Goal: Information Seeking & Learning: Learn about a topic

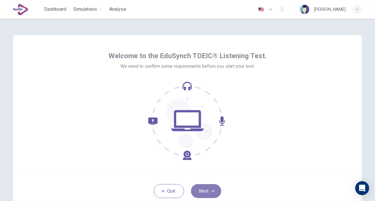
click at [209, 189] on button "Next" at bounding box center [206, 191] width 30 height 14
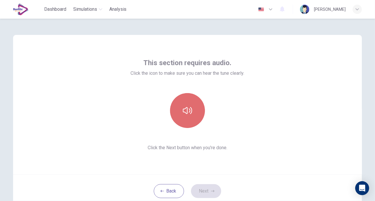
click at [184, 106] on icon "button" at bounding box center [187, 110] width 9 height 9
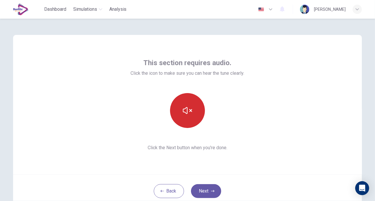
click at [185, 110] on icon "button" at bounding box center [187, 110] width 9 height 9
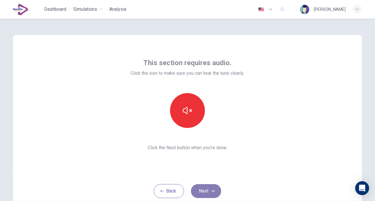
click at [204, 189] on button "Next" at bounding box center [206, 191] width 30 height 14
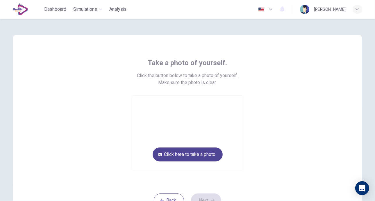
click at [194, 158] on button "Click here to take a photo" at bounding box center [188, 155] width 70 height 14
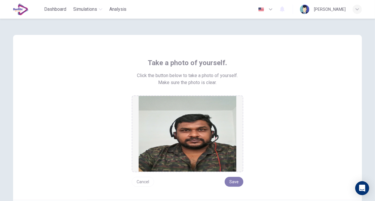
click at [234, 182] on button "Save" at bounding box center [234, 182] width 19 height 10
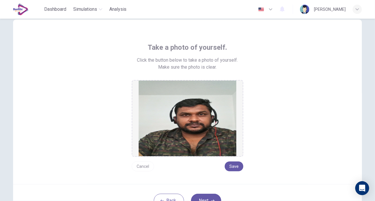
scroll to position [42, 0]
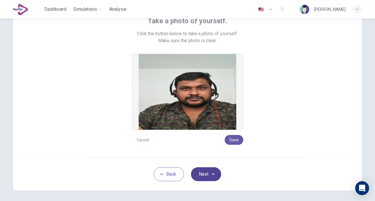
click at [206, 175] on button "Next" at bounding box center [206, 174] width 30 height 14
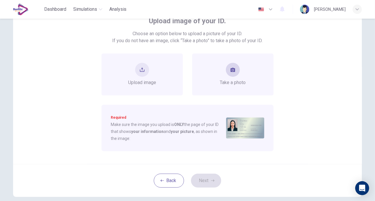
click at [228, 75] on button "take photo" at bounding box center [233, 70] width 14 height 14
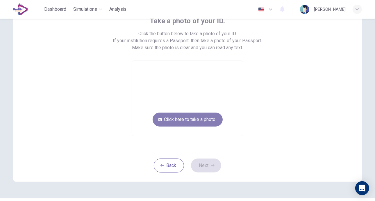
click at [203, 121] on button "Click here to take a photo" at bounding box center [188, 120] width 70 height 14
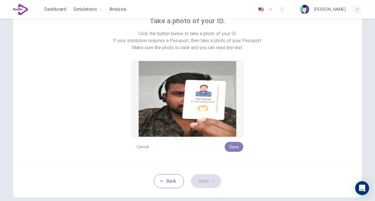
click at [230, 144] on button "Save" at bounding box center [234, 147] width 19 height 10
click at [206, 183] on button "Next" at bounding box center [206, 181] width 30 height 14
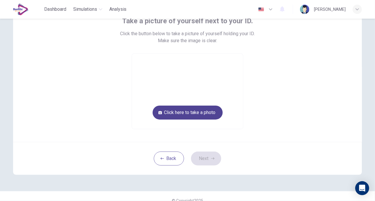
click at [182, 112] on button "Click here to take a photo" at bounding box center [188, 113] width 70 height 14
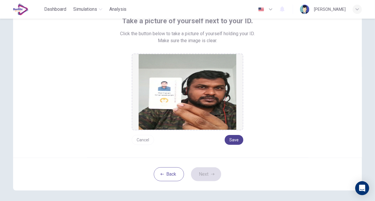
click at [234, 140] on button "Save" at bounding box center [234, 140] width 19 height 10
click at [205, 174] on button "Next" at bounding box center [206, 174] width 30 height 14
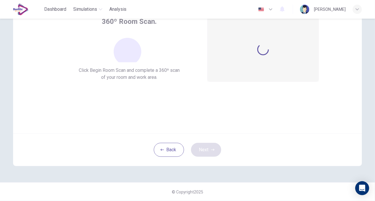
scroll to position [41, 0]
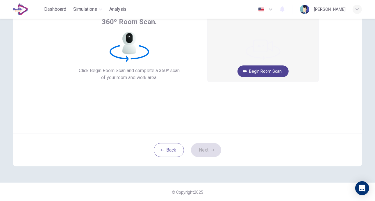
click at [271, 69] on button "Begin Room Scan" at bounding box center [263, 71] width 51 height 12
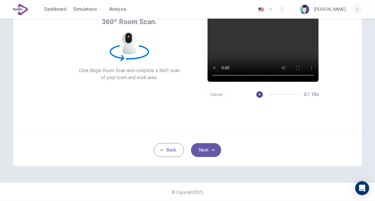
click at [258, 93] on icon "button" at bounding box center [260, 95] width 4 height 4
click at [205, 150] on button "Next" at bounding box center [206, 150] width 30 height 14
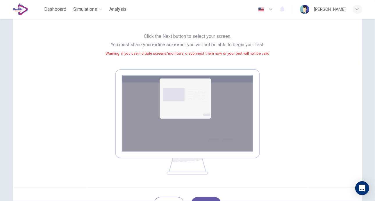
scroll to position [70, 0]
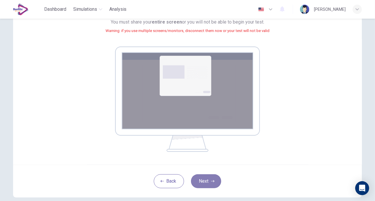
click at [204, 184] on button "Next" at bounding box center [206, 181] width 30 height 14
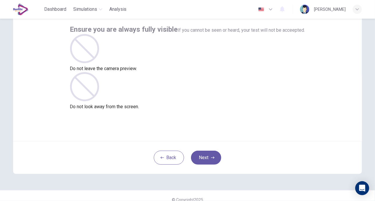
scroll to position [38, 0]
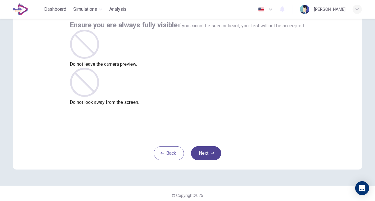
click at [203, 158] on button "Next" at bounding box center [206, 153] width 30 height 14
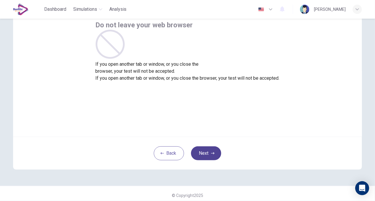
click at [209, 155] on button "Next" at bounding box center [206, 153] width 30 height 14
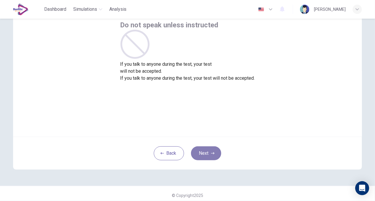
click at [205, 155] on button "Next" at bounding box center [206, 153] width 30 height 14
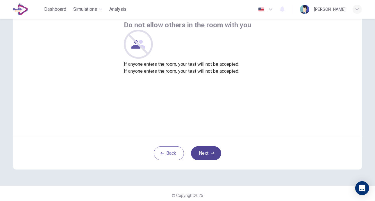
click at [210, 156] on button "Next" at bounding box center [206, 153] width 30 height 14
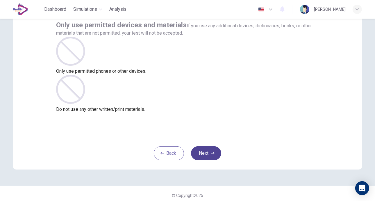
click at [210, 156] on button "Next" at bounding box center [206, 153] width 30 height 14
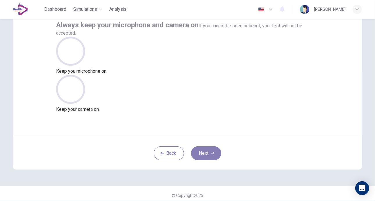
click at [210, 156] on button "Next" at bounding box center [206, 153] width 30 height 14
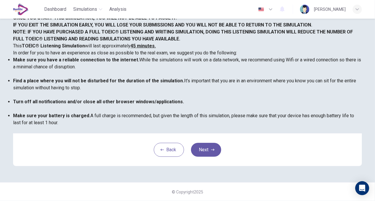
scroll to position [122, 0]
click at [206, 151] on button "Next" at bounding box center [206, 150] width 30 height 14
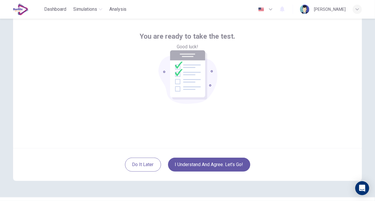
scroll to position [37, 0]
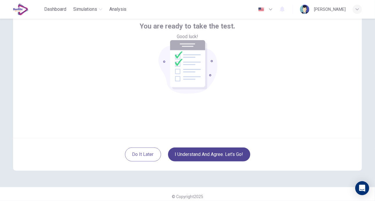
click at [200, 156] on button "I understand and agree. Let’s go!" at bounding box center [209, 155] width 82 height 14
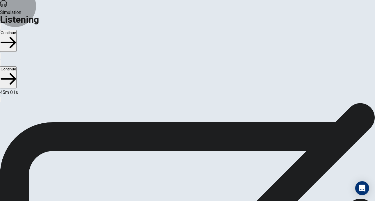
click at [17, 30] on button "Continue" at bounding box center [8, 41] width 17 height 22
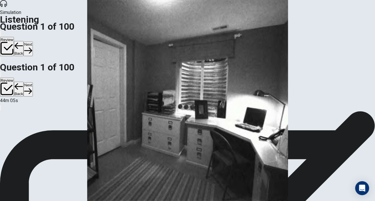
click at [33, 42] on button "Next" at bounding box center [28, 49] width 9 height 14
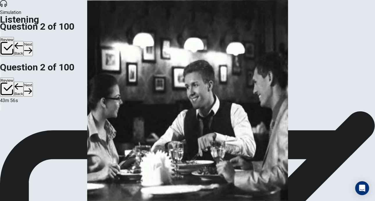
click at [24, 41] on button "Back" at bounding box center [19, 48] width 10 height 15
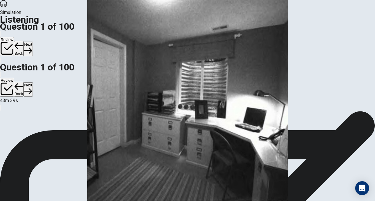
click at [33, 42] on button "Next" at bounding box center [28, 49] width 9 height 14
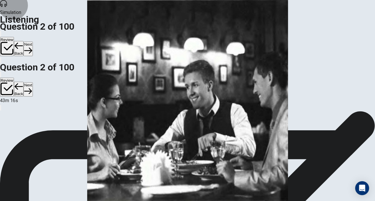
click at [33, 42] on button "Next" at bounding box center [28, 49] width 9 height 14
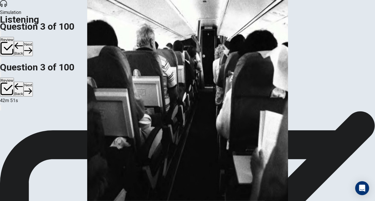
click at [33, 42] on button "Next" at bounding box center [28, 49] width 9 height 14
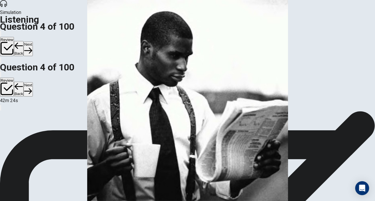
click at [33, 42] on button "Next" at bounding box center [28, 49] width 9 height 14
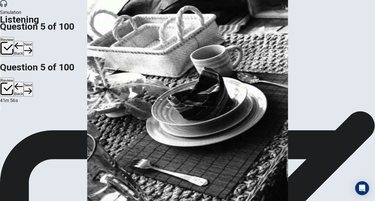
click at [33, 42] on button "Next" at bounding box center [28, 49] width 9 height 14
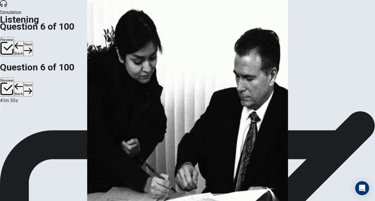
click at [33, 42] on button "Next" at bounding box center [28, 49] width 9 height 14
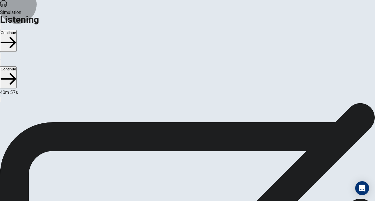
click at [17, 30] on button "Continue" at bounding box center [8, 41] width 17 height 22
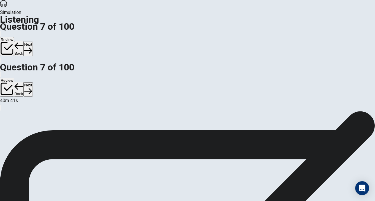
click at [33, 42] on button "Next" at bounding box center [28, 49] width 9 height 14
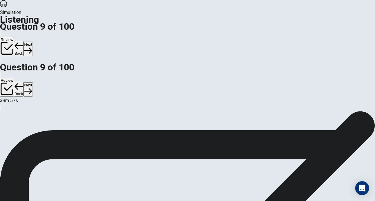
click at [33, 42] on button "Next" at bounding box center [28, 49] width 9 height 14
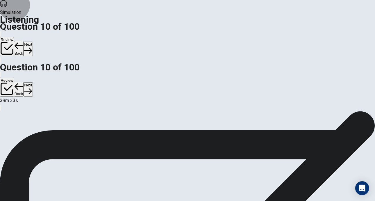
click at [33, 42] on button "Next" at bounding box center [28, 49] width 9 height 14
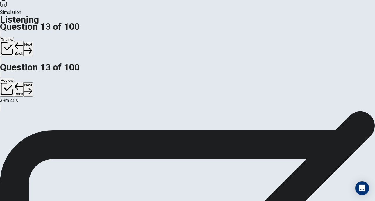
click at [33, 42] on button "Next" at bounding box center [28, 49] width 9 height 14
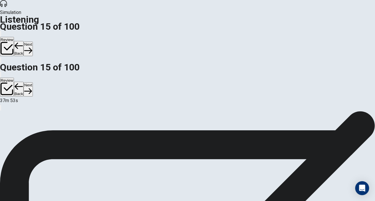
click at [33, 42] on button "Next" at bounding box center [28, 49] width 9 height 14
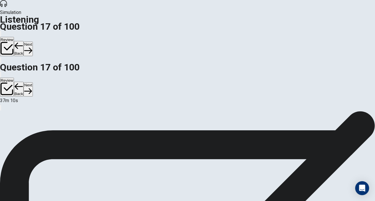
click at [33, 42] on button "Next" at bounding box center [28, 49] width 9 height 14
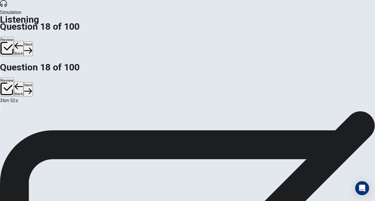
click at [33, 42] on button "Next" at bounding box center [28, 49] width 9 height 14
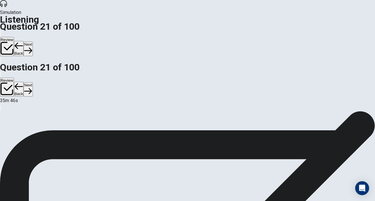
click at [33, 42] on button "Next" at bounding box center [28, 49] width 9 height 14
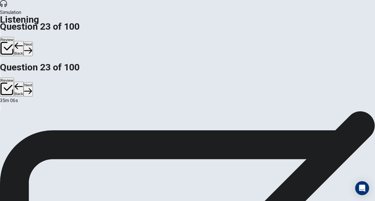
click at [33, 42] on button "Next" at bounding box center [28, 49] width 9 height 14
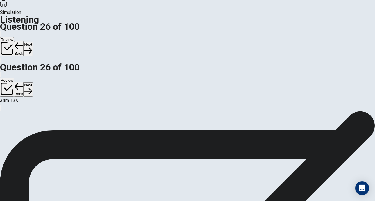
click at [33, 42] on button "Next" at bounding box center [28, 49] width 9 height 14
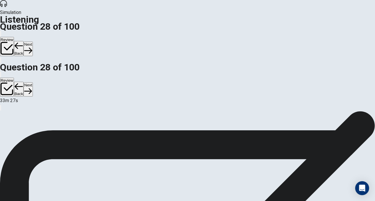
click at [33, 42] on button "Next" at bounding box center [28, 49] width 9 height 14
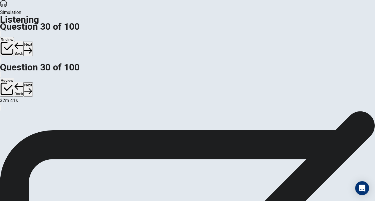
click at [33, 42] on button "Next" at bounding box center [28, 49] width 9 height 14
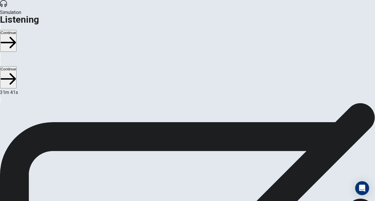
click at [17, 30] on button "Continue" at bounding box center [8, 41] width 17 height 22
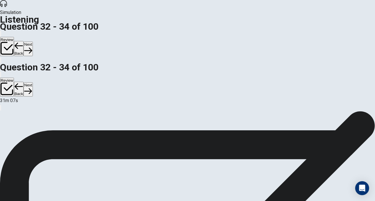
drag, startPoint x: 359, startPoint y: 56, endPoint x: 263, endPoint y: 123, distance: 117.1
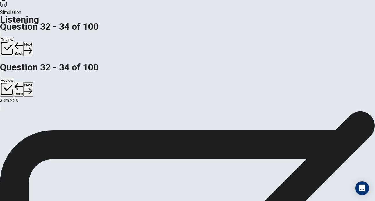
scroll to position [0, 0]
click at [33, 42] on button "Next" at bounding box center [28, 49] width 9 height 14
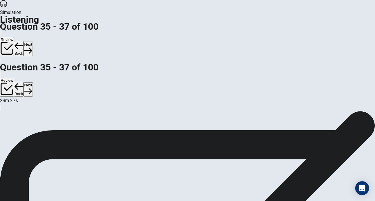
scroll to position [76, 0]
click at [33, 42] on button "Next" at bounding box center [28, 49] width 9 height 14
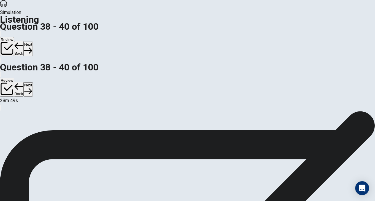
scroll to position [76, 0]
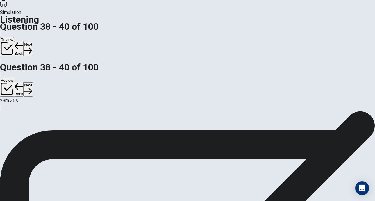
scroll to position [58, 0]
click at [32, 47] on icon "button" at bounding box center [28, 51] width 8 height 8
click at [24, 41] on button "Back" at bounding box center [19, 48] width 10 height 15
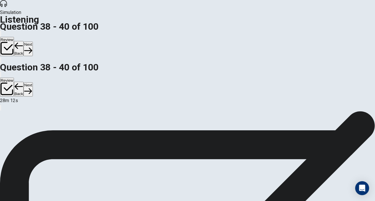
scroll to position [58, 0]
click at [33, 42] on button "Next" at bounding box center [28, 49] width 9 height 14
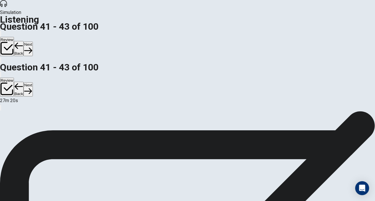
click at [33, 42] on button "Next" at bounding box center [28, 49] width 9 height 14
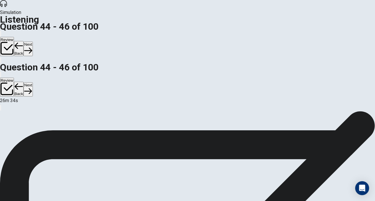
scroll to position [8, 0]
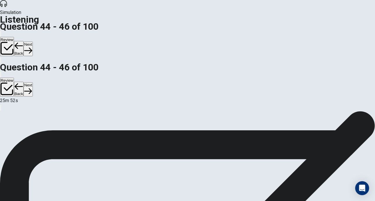
scroll to position [41, 0]
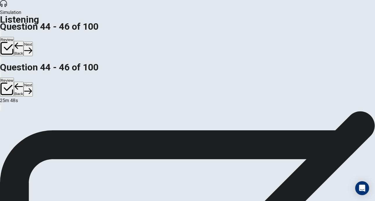
click at [33, 42] on button "Next" at bounding box center [28, 49] width 9 height 14
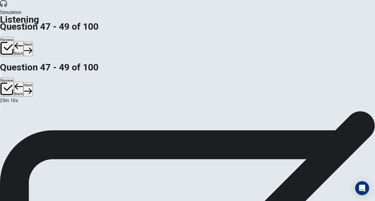
scroll to position [43, 0]
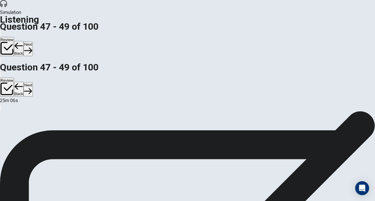
scroll to position [76, 0]
click at [33, 42] on button "Next" at bounding box center [28, 49] width 9 height 14
click at [24, 41] on button "Back" at bounding box center [19, 48] width 10 height 15
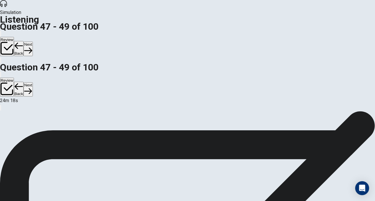
scroll to position [51, 0]
click at [33, 42] on button "Next" at bounding box center [28, 49] width 9 height 14
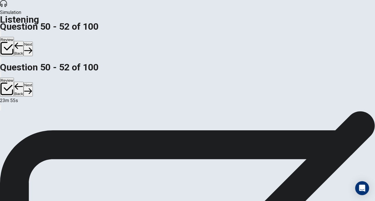
click at [33, 42] on button "Next" at bounding box center [28, 49] width 9 height 14
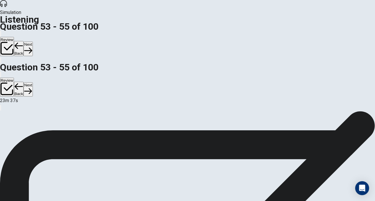
click at [24, 41] on button "Back" at bounding box center [19, 48] width 10 height 15
click at [33, 42] on button "Next" at bounding box center [28, 49] width 9 height 14
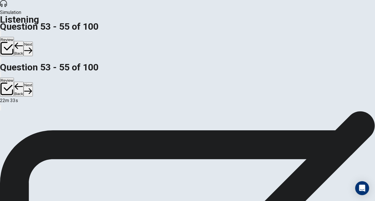
scroll to position [58, 0]
click at [33, 42] on button "Next" at bounding box center [28, 49] width 9 height 14
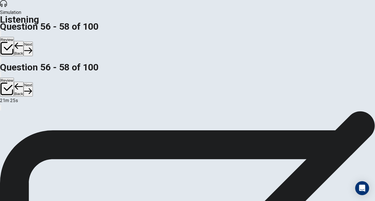
scroll to position [58, 0]
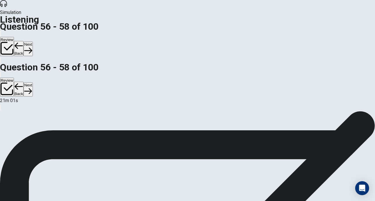
click at [33, 42] on button "Next" at bounding box center [28, 49] width 9 height 14
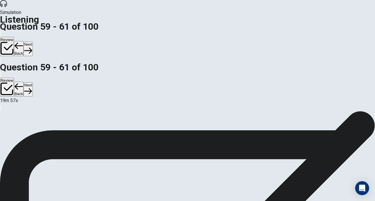
scroll to position [0, 0]
click at [33, 42] on button "Next" at bounding box center [28, 49] width 9 height 14
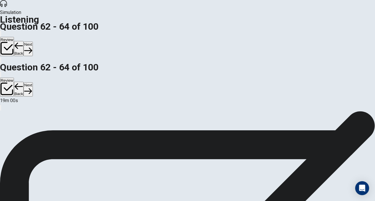
scroll to position [76, 0]
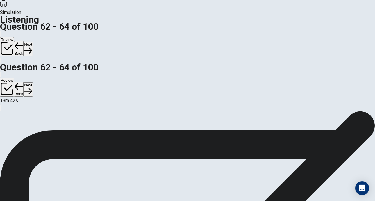
click at [33, 42] on button "Next" at bounding box center [28, 49] width 9 height 14
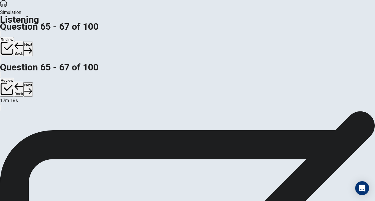
scroll to position [0, 0]
click at [33, 42] on button "Next" at bounding box center [28, 49] width 9 height 14
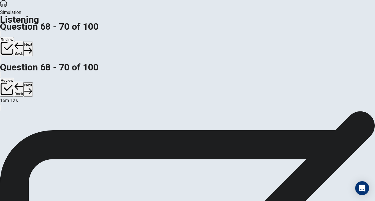
scroll to position [0, 0]
click at [33, 42] on button "Next" at bounding box center [28, 49] width 9 height 14
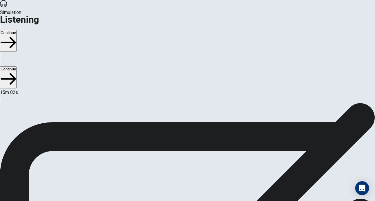
click at [17, 30] on button "Continue" at bounding box center [8, 41] width 17 height 22
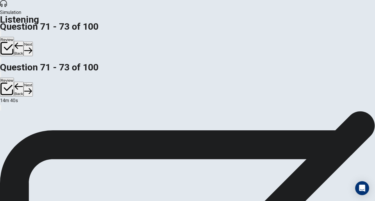
scroll to position [60, 0]
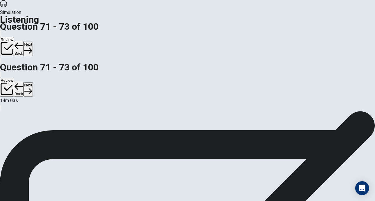
scroll to position [0, 0]
click at [33, 42] on button "Next" at bounding box center [28, 49] width 9 height 14
drag, startPoint x: 353, startPoint y: 116, endPoint x: 353, endPoint y: 72, distance: 43.6
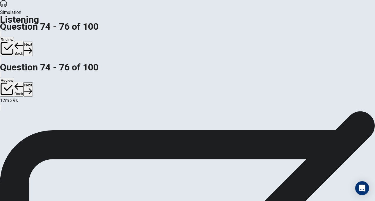
scroll to position [58, 0]
click at [33, 42] on button "Next" at bounding box center [28, 49] width 9 height 14
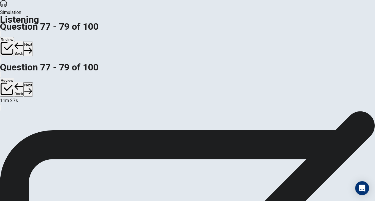
click at [33, 42] on button "Next" at bounding box center [28, 49] width 9 height 14
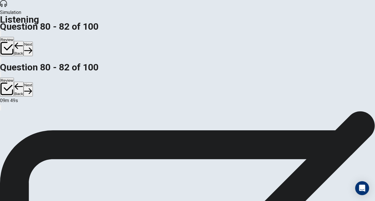
scroll to position [41, 0]
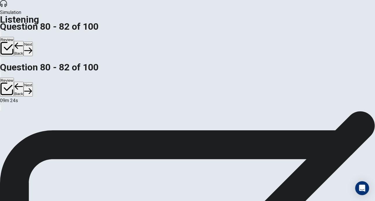
click at [33, 42] on button "Next" at bounding box center [28, 49] width 9 height 14
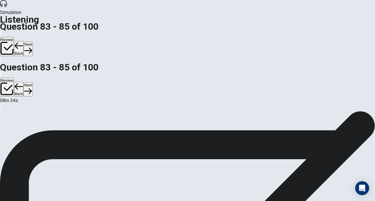
drag, startPoint x: 372, startPoint y: 140, endPoint x: 370, endPoint y: 103, distance: 36.7
click at [370, 111] on div "83 . What’s the weather like now? A Cloudy B Windy C Clear D Chilly 84 . How hi…" at bounding box center [187, 111] width 375 height 0
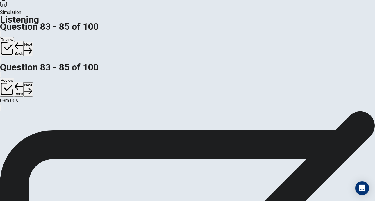
scroll to position [1, 0]
click at [33, 42] on button "Next" at bounding box center [28, 49] width 9 height 14
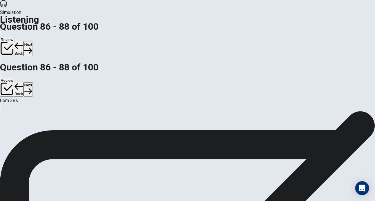
click at [33, 42] on button "Next" at bounding box center [28, 49] width 9 height 14
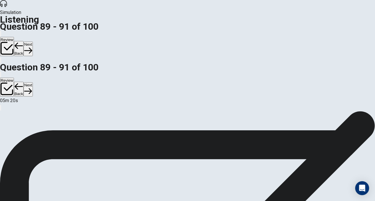
click at [33, 42] on button "Next" at bounding box center [28, 49] width 9 height 14
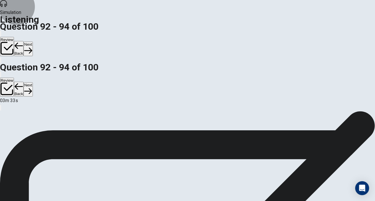
click at [33, 42] on button "Next" at bounding box center [28, 49] width 9 height 14
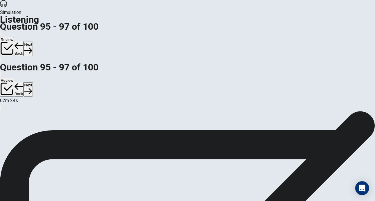
click at [33, 42] on button "Next" at bounding box center [28, 49] width 9 height 14
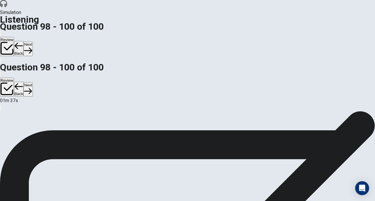
scroll to position [0, 0]
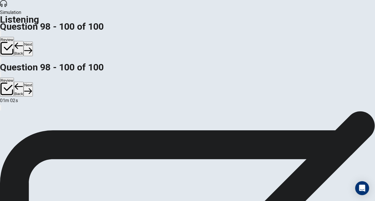
click at [33, 42] on button "Next" at bounding box center [28, 49] width 9 height 14
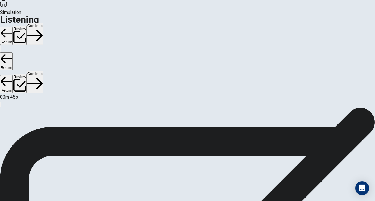
click at [27, 26] on button "Review" at bounding box center [20, 35] width 14 height 19
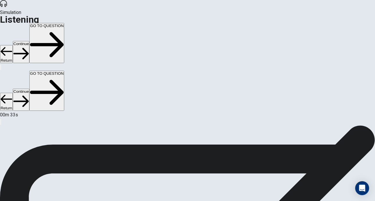
scroll to position [47, 0]
click at [29, 41] on button "Continue" at bounding box center [21, 52] width 17 height 22
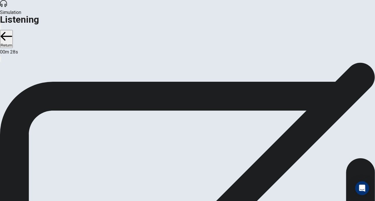
scroll to position [25, 0]
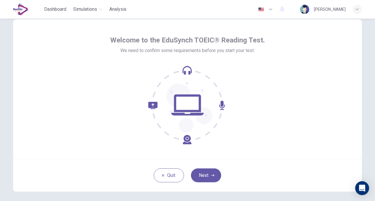
scroll to position [32, 0]
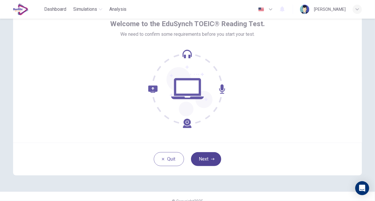
click at [210, 161] on button "Next" at bounding box center [206, 159] width 30 height 14
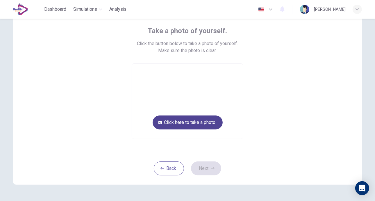
click at [203, 123] on button "Click here to take a photo" at bounding box center [188, 123] width 70 height 14
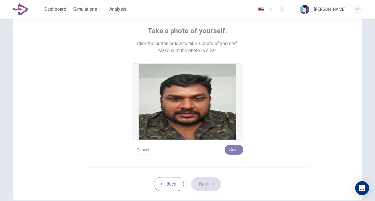
click at [233, 150] on button "Save" at bounding box center [234, 150] width 19 height 10
click at [203, 182] on button "Next" at bounding box center [206, 184] width 30 height 14
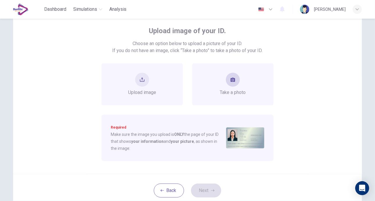
click at [222, 85] on div "Take a photo" at bounding box center [233, 84] width 26 height 23
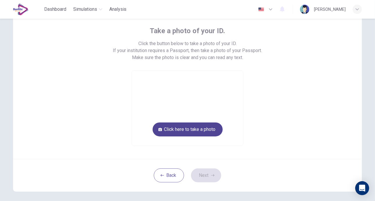
click at [185, 132] on button "Click here to take a photo" at bounding box center [188, 129] width 70 height 14
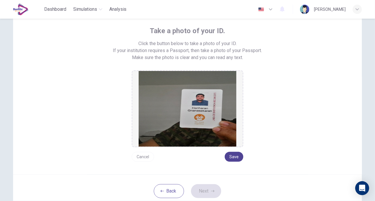
click at [235, 156] on button "Save" at bounding box center [234, 157] width 19 height 10
click at [212, 187] on button "Next" at bounding box center [206, 191] width 30 height 14
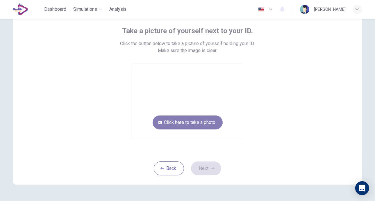
click at [202, 122] on button "Click here to take a photo" at bounding box center [188, 123] width 70 height 14
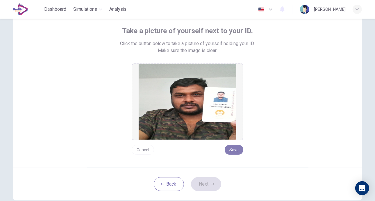
click at [232, 148] on button "Save" at bounding box center [234, 150] width 19 height 10
click at [233, 151] on button "Save" at bounding box center [234, 150] width 19 height 10
click at [207, 185] on button "Next" at bounding box center [206, 184] width 30 height 14
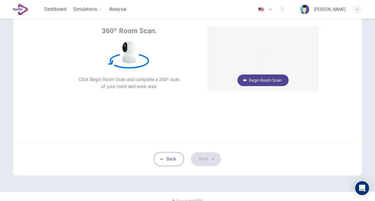
click at [274, 81] on button "Begin Room Scan" at bounding box center [263, 80] width 51 height 12
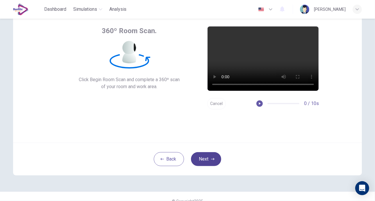
click at [208, 164] on button "Next" at bounding box center [206, 159] width 30 height 14
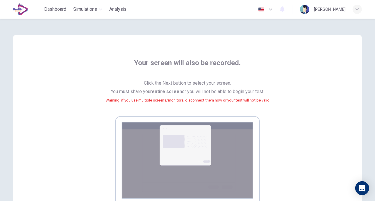
scroll to position [101, 0]
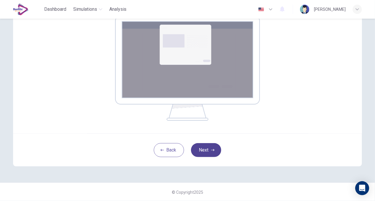
click at [204, 150] on button "Next" at bounding box center [206, 150] width 30 height 14
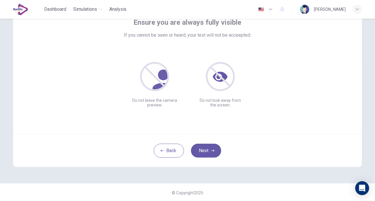
scroll to position [41, 0]
click at [205, 151] on button "Next" at bounding box center [206, 150] width 30 height 14
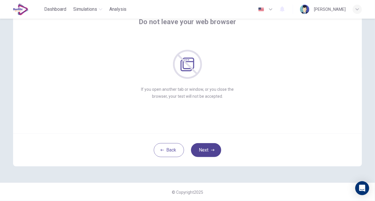
click at [205, 151] on button "Next" at bounding box center [206, 150] width 30 height 14
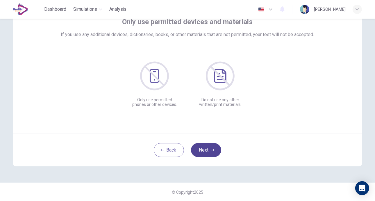
click at [205, 151] on button "Next" at bounding box center [206, 150] width 30 height 14
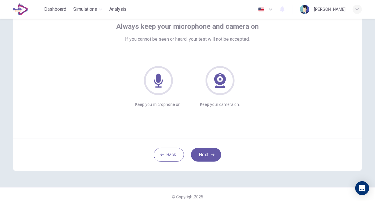
scroll to position [38, 0]
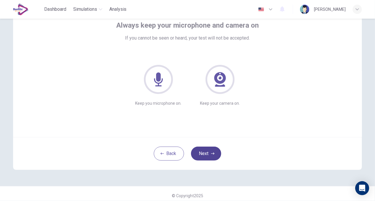
click at [201, 159] on button "Next" at bounding box center [206, 154] width 30 height 14
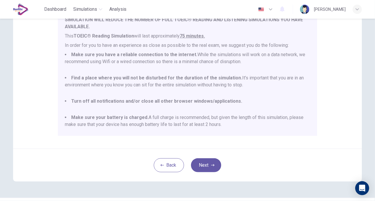
scroll to position [111, 0]
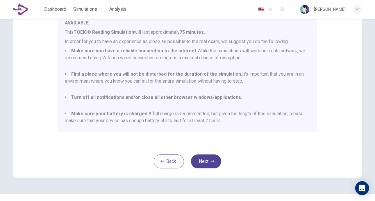
click at [205, 164] on button "Next" at bounding box center [206, 161] width 30 height 14
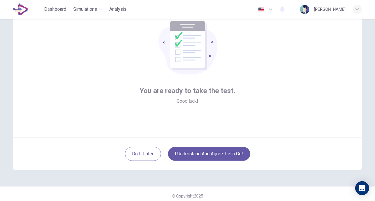
scroll to position [41, 0]
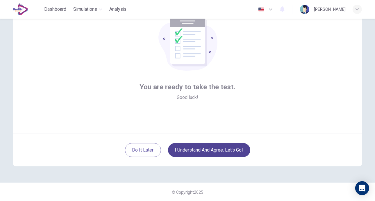
click at [210, 149] on button "I understand and agree. Let’s go!" at bounding box center [209, 150] width 82 height 14
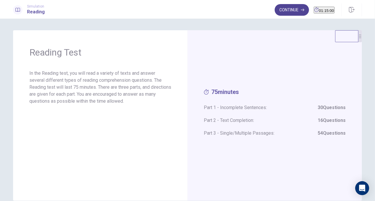
click at [283, 9] on button "Continue" at bounding box center [292, 10] width 34 height 12
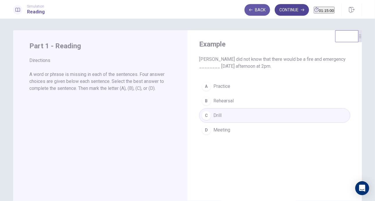
click at [279, 10] on button "Continue" at bounding box center [292, 10] width 34 height 12
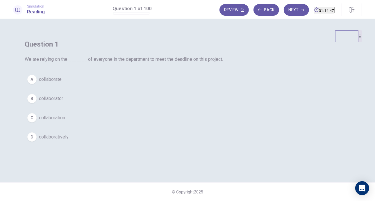
scroll to position [20, 0]
click at [149, 125] on button "C collaboration" at bounding box center [188, 118] width 326 height 15
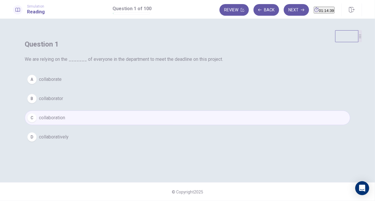
scroll to position [5, 0]
click at [287, 6] on button "Next" at bounding box center [296, 10] width 25 height 12
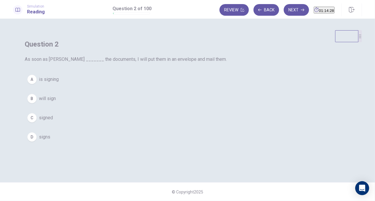
click at [50, 141] on span "signs" at bounding box center [44, 137] width 11 height 7
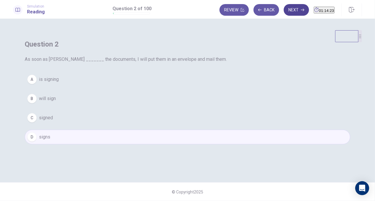
click at [288, 11] on button "Next" at bounding box center [296, 10] width 25 height 12
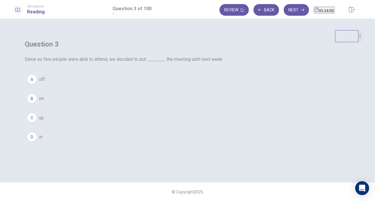
click at [45, 83] on span "off" at bounding box center [42, 79] width 6 height 7
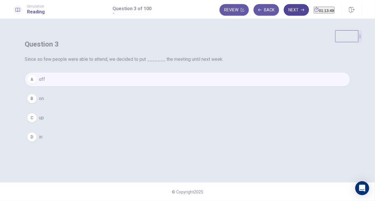
click at [284, 14] on button "Next" at bounding box center [296, 10] width 25 height 12
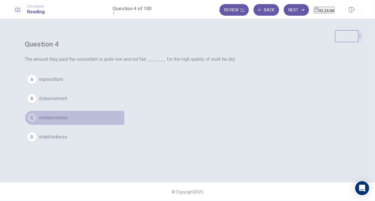
click at [68, 121] on span "compensation" at bounding box center [53, 117] width 29 height 7
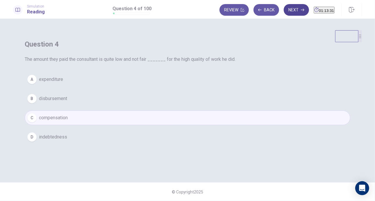
click at [284, 8] on button "Next" at bounding box center [296, 10] width 25 height 12
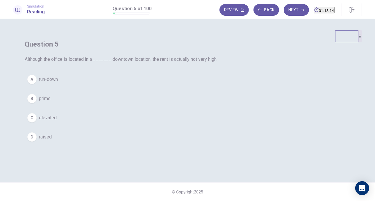
click at [51, 102] on span "prime" at bounding box center [45, 98] width 12 height 7
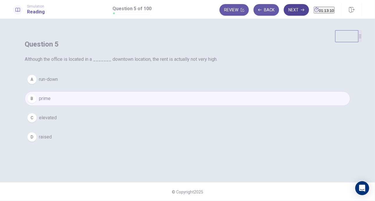
click at [285, 8] on button "Next" at bounding box center [296, 10] width 25 height 12
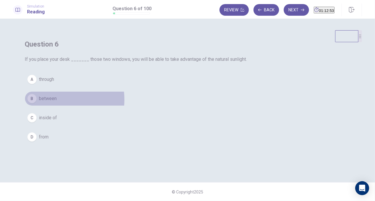
click at [57, 102] on span "between" at bounding box center [48, 98] width 18 height 7
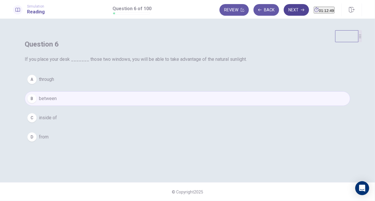
click at [284, 9] on button "Next" at bounding box center [296, 10] width 25 height 12
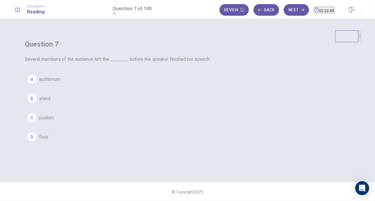
click at [60, 83] on span "auditorium" at bounding box center [49, 79] width 21 height 7
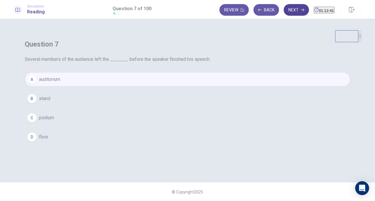
click at [286, 8] on button "Next" at bounding box center [296, 10] width 25 height 12
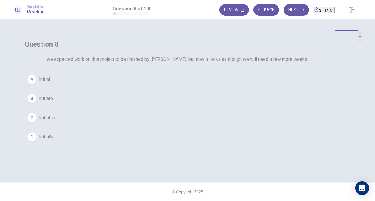
click at [54, 141] on span "Initially" at bounding box center [46, 137] width 15 height 7
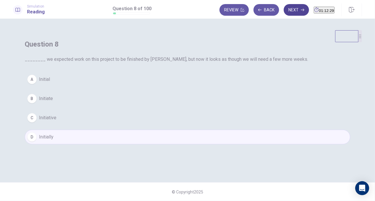
click at [287, 10] on button "Next" at bounding box center [296, 10] width 25 height 12
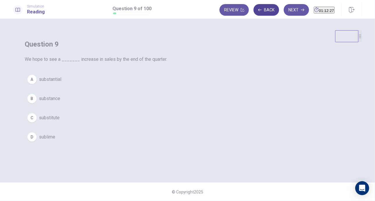
click at [254, 11] on button "Back" at bounding box center [267, 10] width 26 height 12
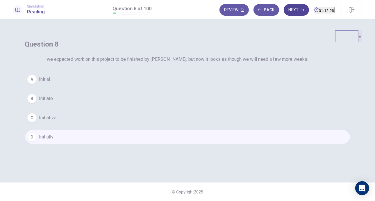
click at [288, 9] on button "Next" at bounding box center [296, 10] width 25 height 12
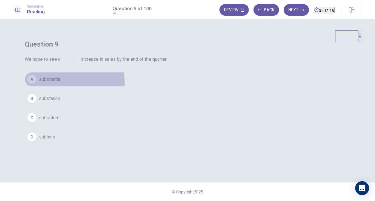
click at [167, 87] on button "A substantial" at bounding box center [188, 79] width 326 height 15
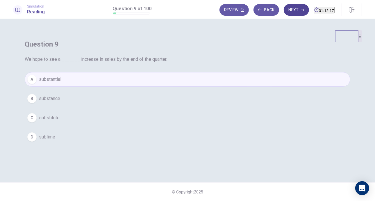
click at [284, 8] on button "Next" at bounding box center [296, 10] width 25 height 12
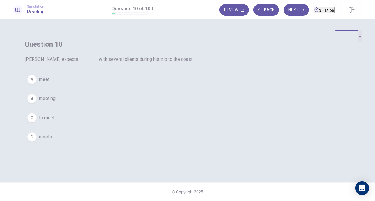
click at [55, 121] on span "to meet" at bounding box center [47, 117] width 16 height 7
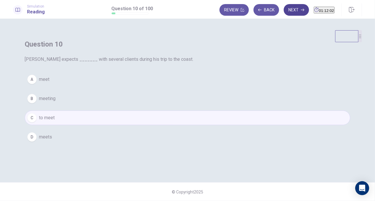
click at [284, 4] on button "Next" at bounding box center [296, 10] width 25 height 12
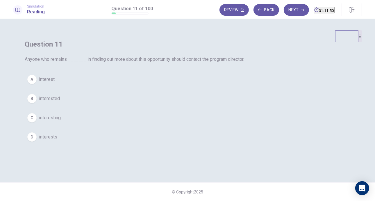
click at [60, 102] on span "interested" at bounding box center [49, 98] width 21 height 7
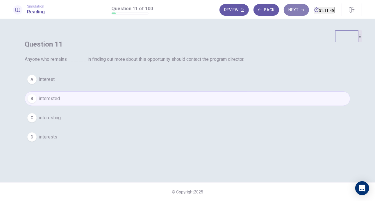
click at [284, 11] on button "Next" at bounding box center [296, 10] width 25 height 12
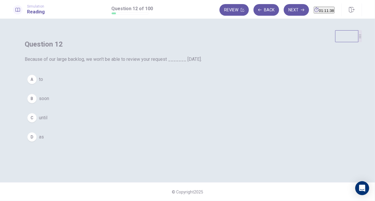
click at [47, 121] on span "until" at bounding box center [43, 117] width 8 height 7
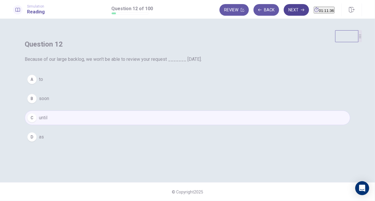
click at [284, 11] on button "Next" at bounding box center [296, 10] width 25 height 12
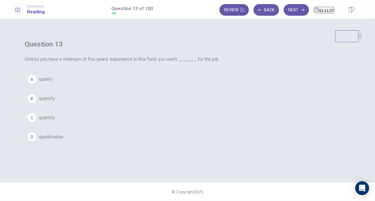
click at [53, 83] on span "qualify" at bounding box center [46, 79] width 14 height 7
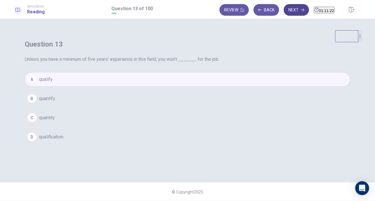
click at [284, 13] on button "Next" at bounding box center [296, 10] width 25 height 12
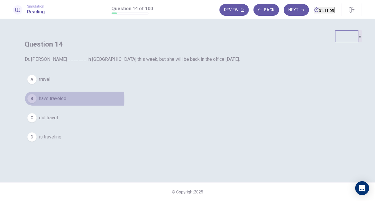
click at [66, 102] on span "have traveled" at bounding box center [52, 98] width 27 height 7
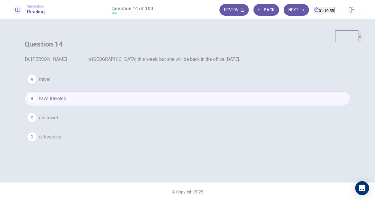
click at [61, 141] on span "is traveling" at bounding box center [50, 137] width 22 height 7
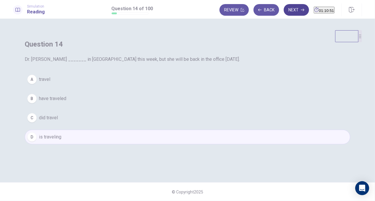
click at [284, 10] on button "Next" at bounding box center [296, 10] width 25 height 12
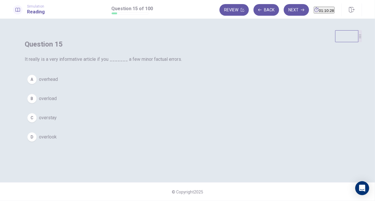
click at [57, 141] on span "overlook" at bounding box center [48, 137] width 18 height 7
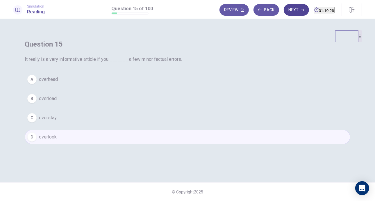
click at [288, 9] on button "Next" at bounding box center [296, 10] width 25 height 12
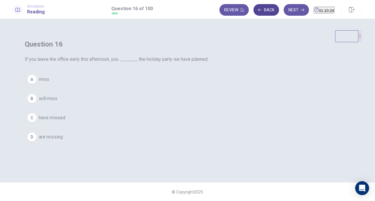
click at [254, 12] on button "Back" at bounding box center [267, 10] width 26 height 12
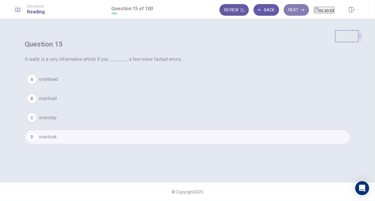
click at [284, 12] on button "Next" at bounding box center [296, 10] width 25 height 12
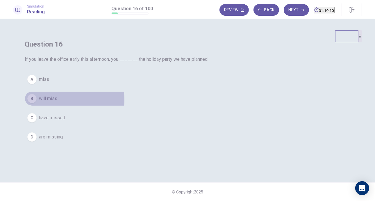
click at [57, 102] on span "will miss" at bounding box center [48, 98] width 18 height 7
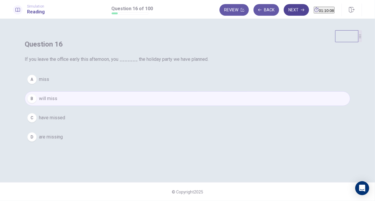
click at [285, 11] on button "Next" at bounding box center [296, 10] width 25 height 12
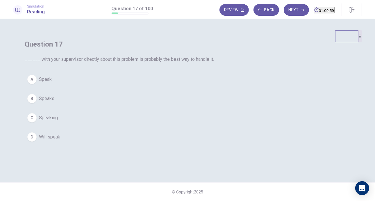
click at [150, 87] on button "A Speak" at bounding box center [188, 79] width 326 height 15
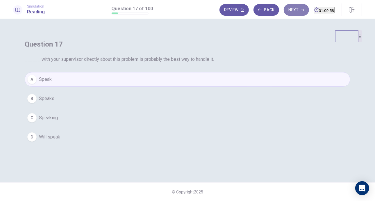
click at [285, 11] on button "Next" at bounding box center [296, 10] width 25 height 12
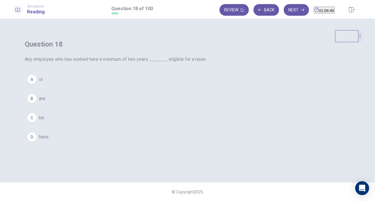
click at [43, 83] on span "is" at bounding box center [41, 79] width 4 height 7
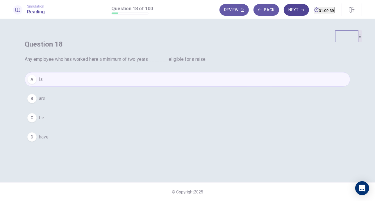
click at [284, 10] on button "Next" at bounding box center [296, 10] width 25 height 12
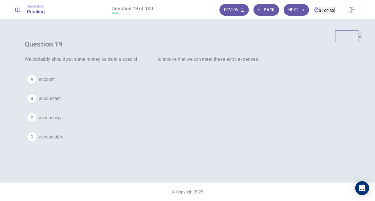
click at [55, 83] on span "account" at bounding box center [47, 79] width 16 height 7
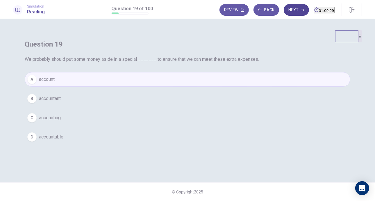
click at [292, 6] on button "Next" at bounding box center [296, 10] width 25 height 12
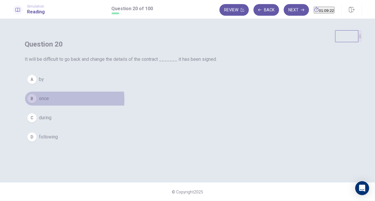
click at [49, 102] on span "once" at bounding box center [44, 98] width 10 height 7
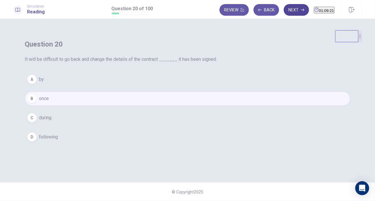
click at [290, 6] on button "Next" at bounding box center [296, 10] width 25 height 12
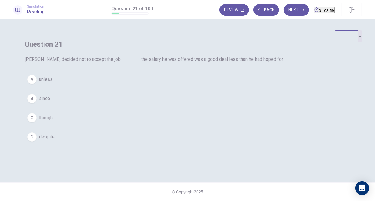
click at [159, 125] on button "C though" at bounding box center [188, 118] width 326 height 15
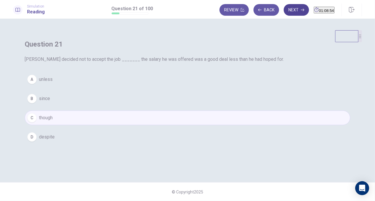
click at [284, 10] on button "Next" at bounding box center [296, 10] width 25 height 12
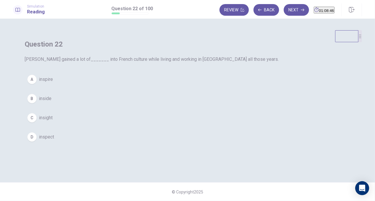
click at [53, 121] on span "insight" at bounding box center [46, 117] width 14 height 7
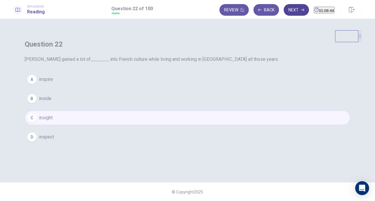
click at [284, 12] on button "Next" at bounding box center [296, 10] width 25 height 12
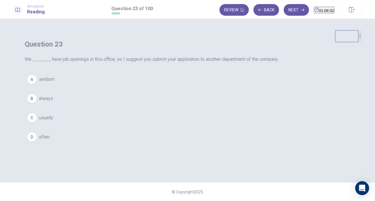
click at [154, 106] on button "B always" at bounding box center [188, 98] width 326 height 15
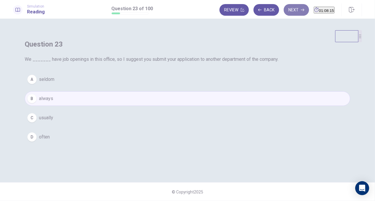
click at [288, 9] on button "Next" at bounding box center [296, 10] width 25 height 12
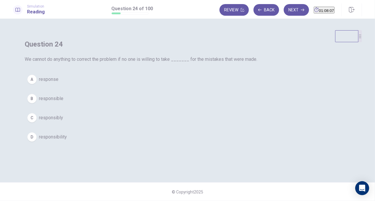
click at [67, 141] on span "responsibility" at bounding box center [53, 137] width 28 height 7
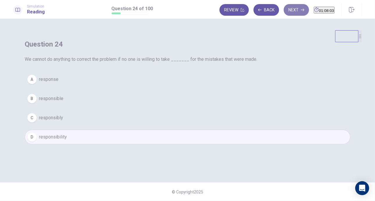
click at [286, 7] on button "Next" at bounding box center [296, 10] width 25 height 12
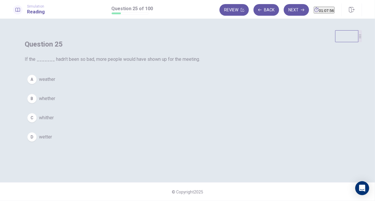
click at [159, 87] on button "A weather" at bounding box center [188, 79] width 326 height 15
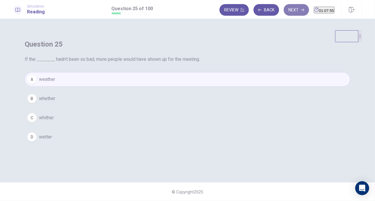
click at [289, 7] on button "Next" at bounding box center [296, 10] width 25 height 12
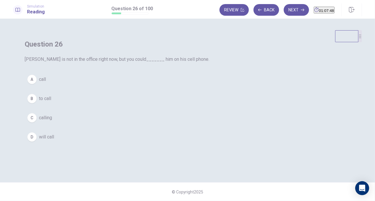
click at [46, 83] on span "call" at bounding box center [42, 79] width 7 height 7
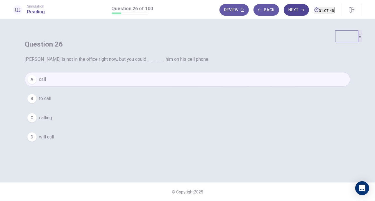
click at [287, 7] on button "Next" at bounding box center [296, 10] width 25 height 12
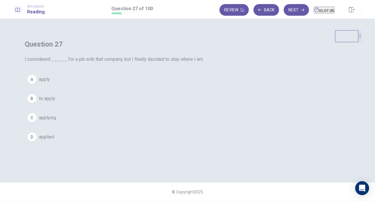
click at [56, 121] on span "applying" at bounding box center [47, 117] width 17 height 7
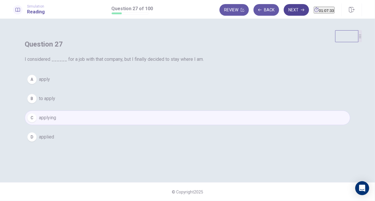
click at [284, 8] on button "Next" at bounding box center [296, 10] width 25 height 12
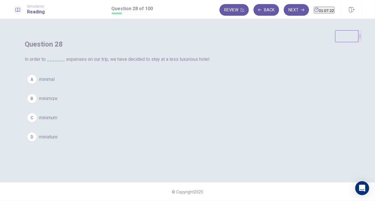
click at [58, 102] on span "minimize" at bounding box center [48, 98] width 19 height 7
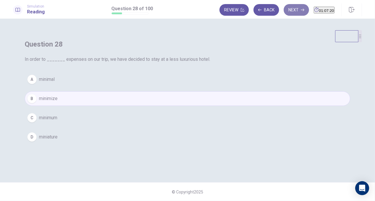
click at [286, 10] on button "Next" at bounding box center [296, 10] width 25 height 12
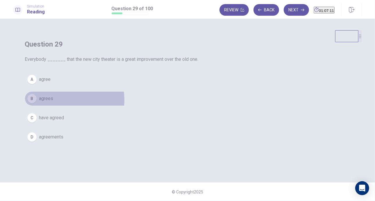
click at [167, 106] on button "B agrees" at bounding box center [188, 98] width 326 height 15
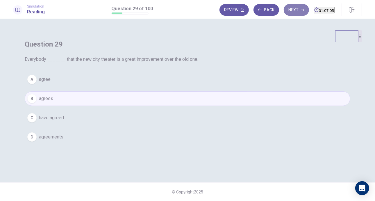
click at [284, 10] on button "Next" at bounding box center [296, 10] width 25 height 12
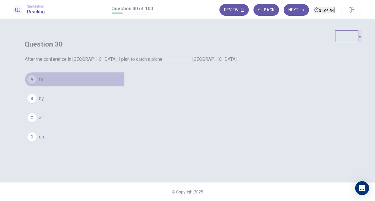
click at [157, 87] on button "A to" at bounding box center [188, 79] width 326 height 15
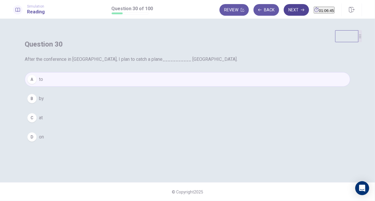
click at [286, 13] on button "Next" at bounding box center [296, 10] width 25 height 12
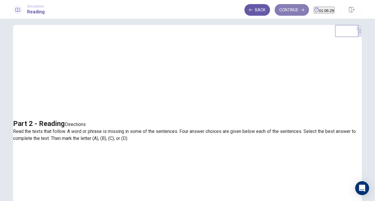
click at [275, 12] on button "Continue" at bounding box center [292, 10] width 34 height 12
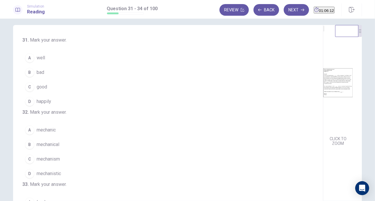
click at [38, 59] on span "well" at bounding box center [41, 57] width 8 height 7
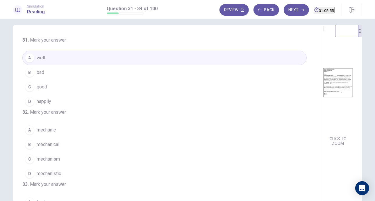
click at [44, 134] on span "mechanic" at bounding box center [46, 130] width 19 height 7
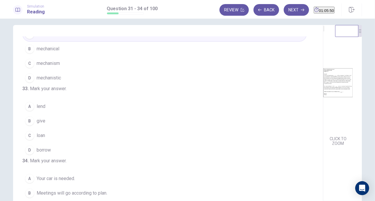
scroll to position [106, 0]
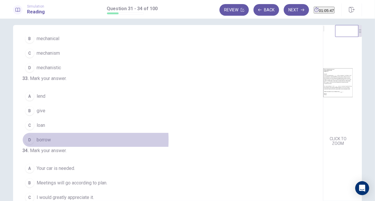
click at [45, 143] on span "borrow" at bounding box center [44, 139] width 14 height 7
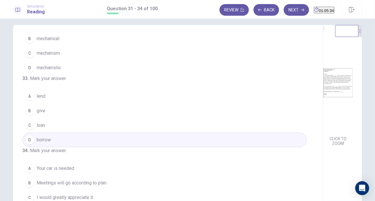
drag, startPoint x: 371, startPoint y: 112, endPoint x: 371, endPoint y: 119, distance: 6.7
click at [371, 119] on div "31 . Mark your answer. A well B bad C good D happily 32 . Mark your answer. A m…" at bounding box center [187, 110] width 375 height 182
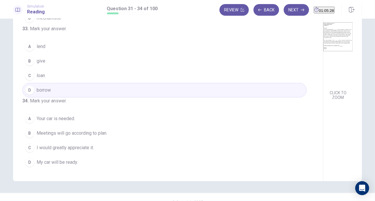
scroll to position [141, 0]
click at [53, 148] on span "I would greatly appreciate it." at bounding box center [65, 147] width 57 height 7
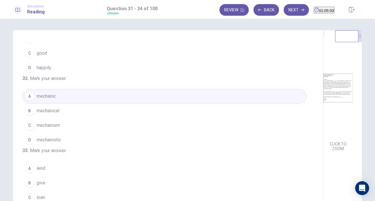
scroll to position [0, 0]
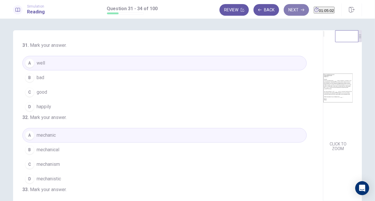
click at [284, 11] on button "Next" at bounding box center [296, 10] width 25 height 12
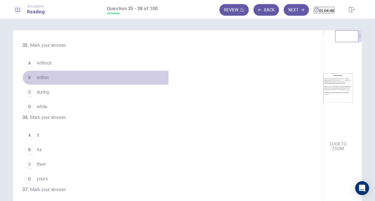
click at [41, 77] on span "within" at bounding box center [43, 77] width 12 height 7
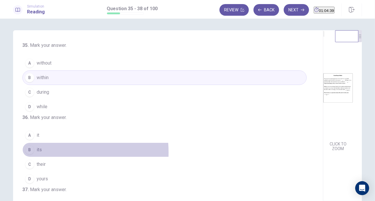
click at [41, 157] on button "B its" at bounding box center [164, 150] width 285 height 15
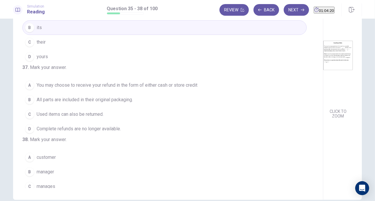
scroll to position [92, 0]
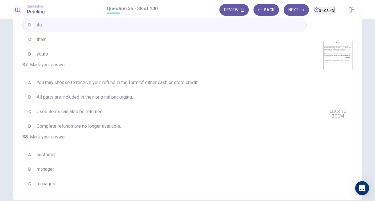
click at [74, 130] on span "Complete refunds are no longer available." at bounding box center [79, 126] width 84 height 7
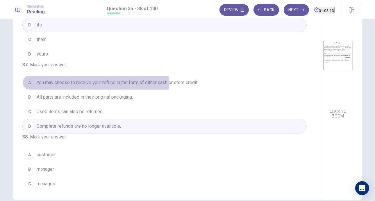
click at [70, 86] on span "You may choose to receive your refund in the form of either cash or store credit" at bounding box center [117, 82] width 161 height 7
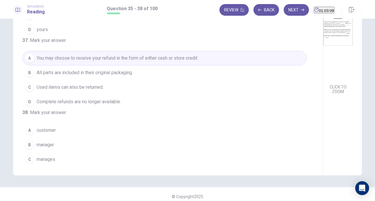
scroll to position [58, 0]
drag, startPoint x: 178, startPoint y: 107, endPoint x: 177, endPoint y: 129, distance: 21.8
click at [177, 129] on div "35 . Mark your answer. A without B within C during D while 36 . Mark your answe…" at bounding box center [170, 73] width 296 height 179
click at [177, 144] on div "35 . Mark your answer. A without B within C during D while 36 . Mark your answe…" at bounding box center [170, 73] width 296 height 179
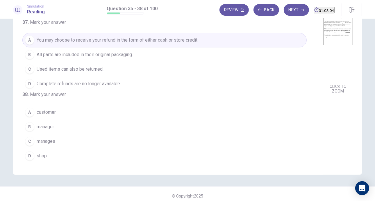
scroll to position [145, 0]
click at [46, 126] on span "manager" at bounding box center [45, 126] width 17 height 7
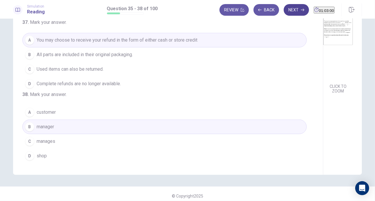
click at [285, 12] on button "Next" at bounding box center [296, 10] width 25 height 12
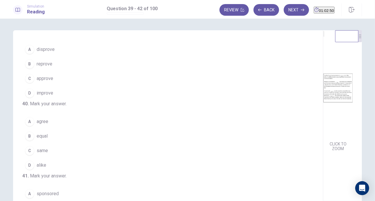
scroll to position [0, 0]
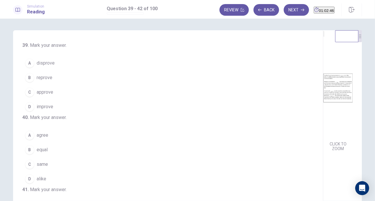
click at [45, 91] on span "approve" at bounding box center [45, 92] width 17 height 7
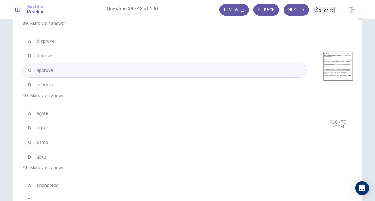
scroll to position [24, 0]
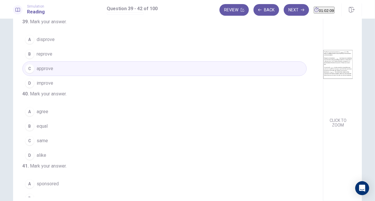
click at [41, 159] on span "alike" at bounding box center [42, 155] width 10 height 7
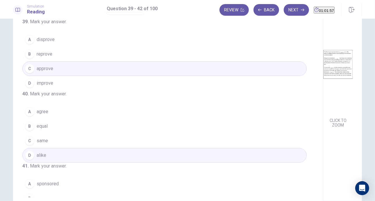
scroll to position [145, 0]
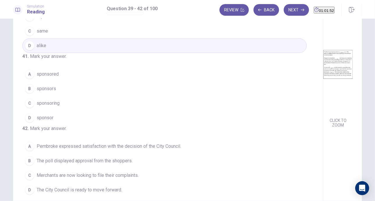
click at [57, 67] on button "A sponsored" at bounding box center [164, 74] width 285 height 15
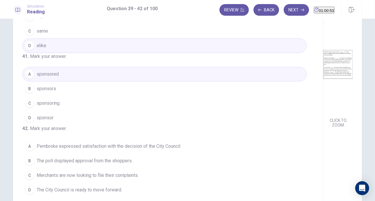
click at [93, 161] on span "The poll displayed approval from the shoppers." at bounding box center [85, 160] width 96 height 7
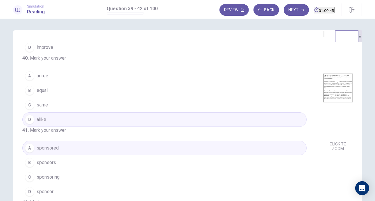
scroll to position [0, 0]
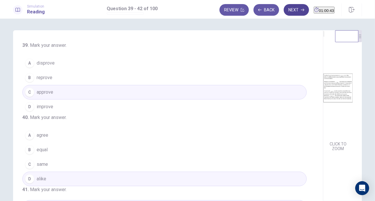
click at [284, 9] on button "Next" at bounding box center [296, 10] width 25 height 12
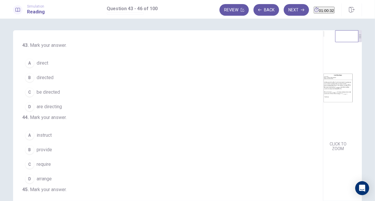
click at [49, 92] on span "be directed" at bounding box center [48, 92] width 23 height 7
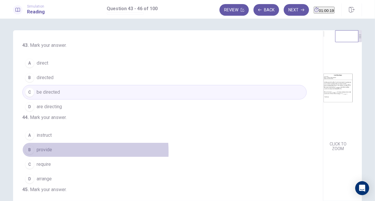
click at [46, 153] on span "provide" at bounding box center [44, 149] width 15 height 7
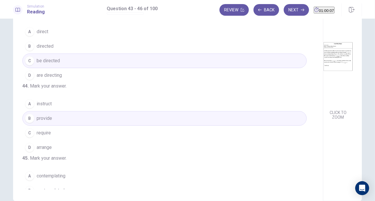
scroll to position [141, 0]
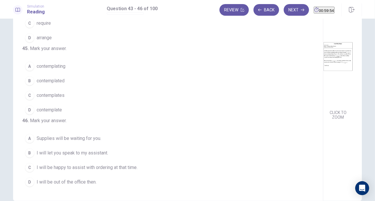
click at [49, 63] on span "contemplating" at bounding box center [51, 66] width 29 height 7
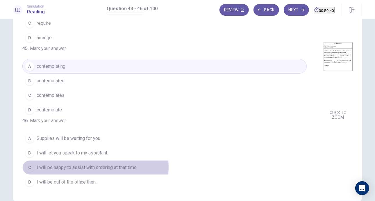
click at [83, 168] on span "I will be happy to assist with ordering at that time." at bounding box center [87, 167] width 101 height 7
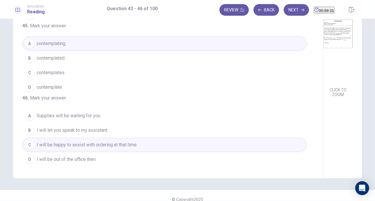
scroll to position [61, 0]
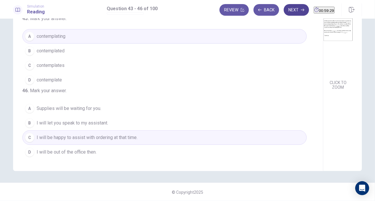
click at [284, 7] on button "Next" at bounding box center [296, 10] width 25 height 12
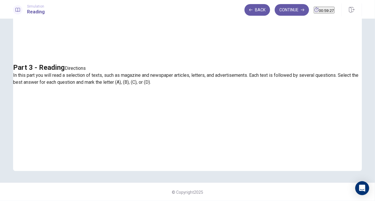
scroll to position [0, 0]
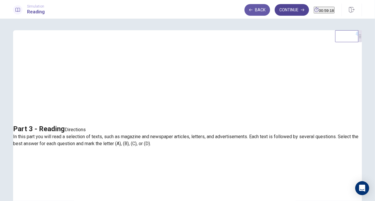
click at [278, 11] on button "Continue" at bounding box center [292, 10] width 34 height 12
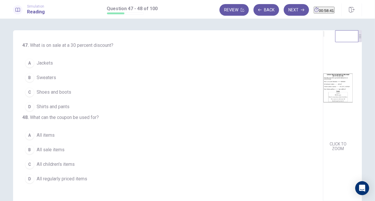
click at [63, 94] on span "Shoes and boots" at bounding box center [54, 92] width 35 height 7
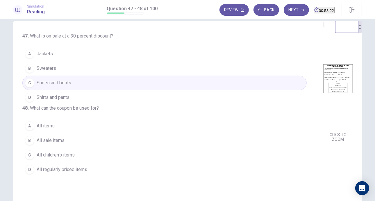
scroll to position [24, 0]
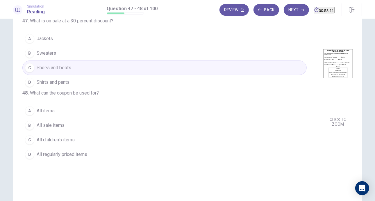
click at [70, 158] on span "All regularly priced items" at bounding box center [62, 154] width 51 height 7
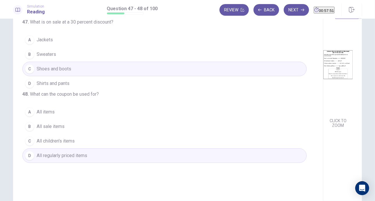
scroll to position [0, 0]
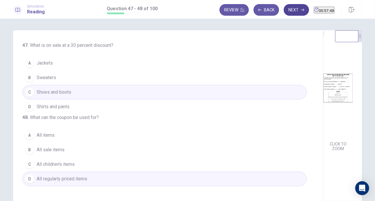
click at [285, 10] on button "Next" at bounding box center [296, 10] width 25 height 12
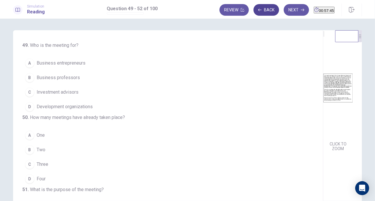
click at [257, 10] on button "Back" at bounding box center [267, 10] width 26 height 12
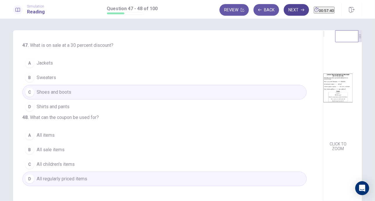
click at [284, 13] on button "Next" at bounding box center [296, 10] width 25 height 12
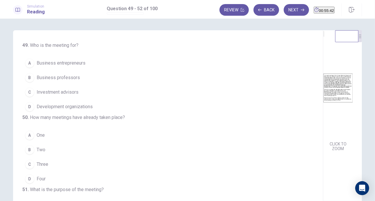
click at [69, 65] on span "Business entrepreneurs" at bounding box center [61, 63] width 49 height 7
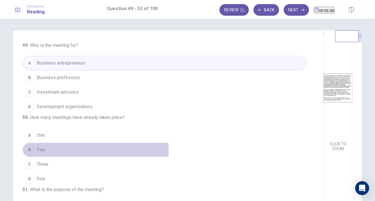
click at [42, 153] on span "Two" at bounding box center [41, 149] width 9 height 7
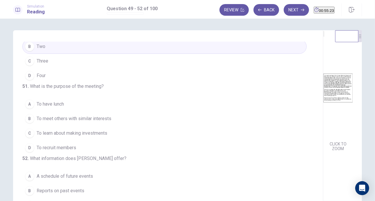
scroll to position [105, 0]
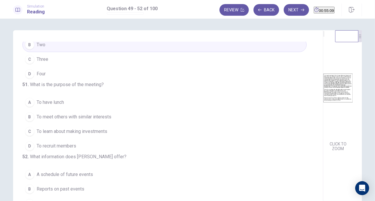
click at [92, 120] on span "To meet others with similar interests" at bounding box center [74, 116] width 75 height 7
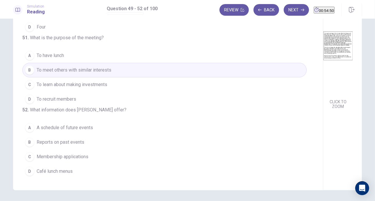
scroll to position [141, 0]
click at [49, 127] on span "A schedule of future events" at bounding box center [65, 127] width 56 height 7
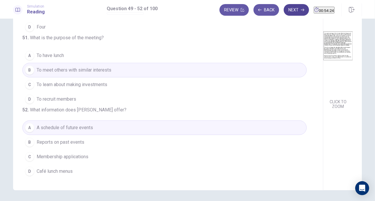
click at [284, 11] on button "Next" at bounding box center [296, 10] width 25 height 12
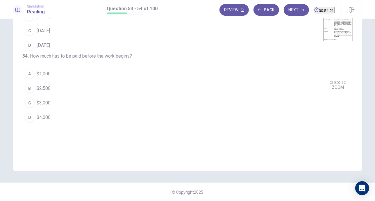
scroll to position [0, 0]
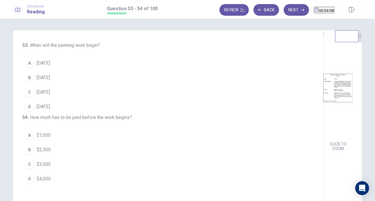
click at [45, 94] on span "[DATE]" at bounding box center [43, 92] width 13 height 7
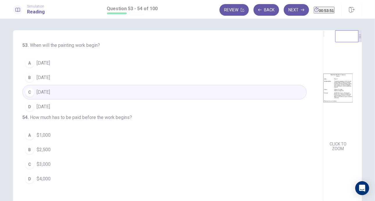
click at [46, 139] on span "$1,000" at bounding box center [44, 135] width 14 height 7
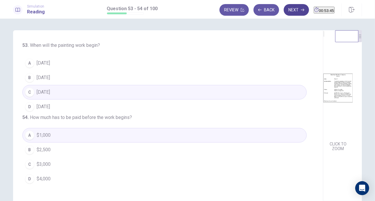
click at [284, 8] on button "Next" at bounding box center [296, 10] width 25 height 12
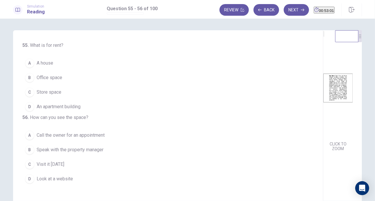
click at [52, 77] on span "Office space" at bounding box center [50, 77] width 26 height 7
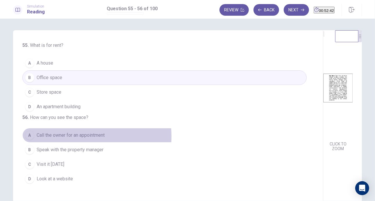
click at [81, 139] on span "Call the owner for an appointment" at bounding box center [71, 135] width 68 height 7
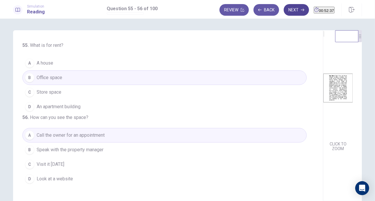
click at [287, 10] on button "Next" at bounding box center [296, 10] width 25 height 12
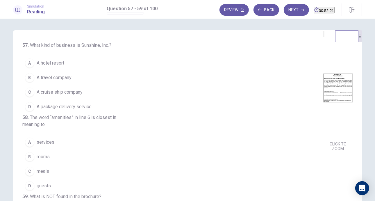
click at [60, 74] on span "A travel company" at bounding box center [54, 77] width 35 height 7
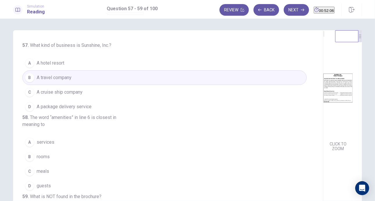
click at [56, 63] on span "A hotel resort" at bounding box center [51, 63] width 28 height 7
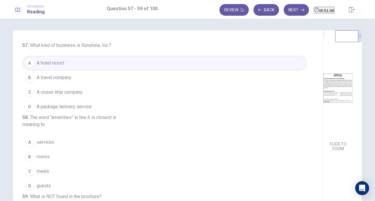
click at [55, 75] on span "A travel company" at bounding box center [54, 77] width 35 height 7
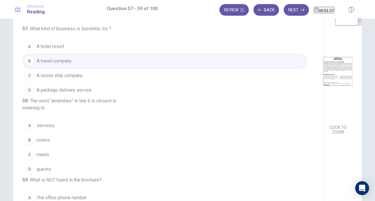
scroll to position [18, 0]
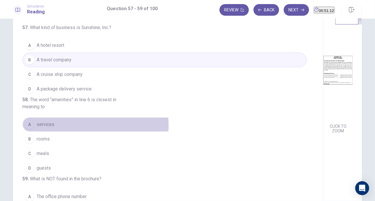
click at [47, 128] on span "services" at bounding box center [46, 124] width 18 height 7
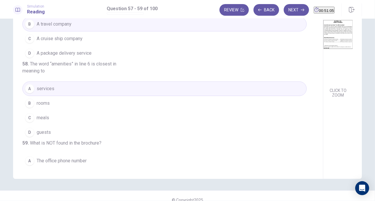
scroll to position [19, 0]
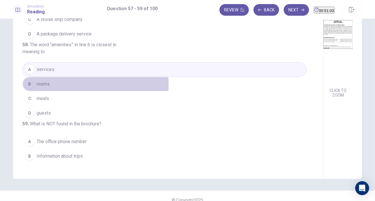
click at [42, 88] on span "rooms" at bounding box center [43, 84] width 13 height 7
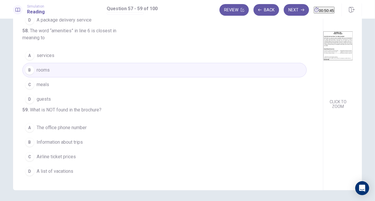
scroll to position [41, 0]
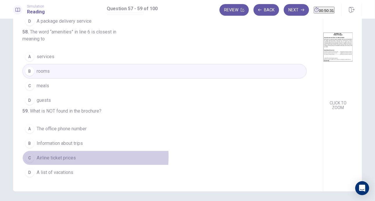
click at [64, 157] on span "Airline ticket prices" at bounding box center [56, 157] width 39 height 7
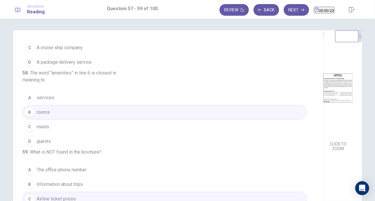
scroll to position [0, 0]
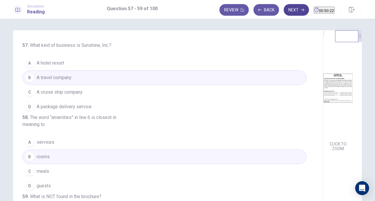
click at [284, 11] on button "Next" at bounding box center [296, 10] width 25 height 12
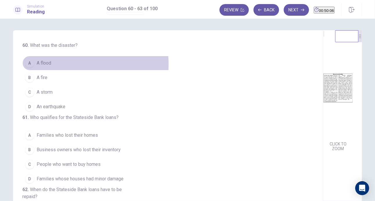
click at [44, 64] on span "A flood" at bounding box center [44, 63] width 15 height 7
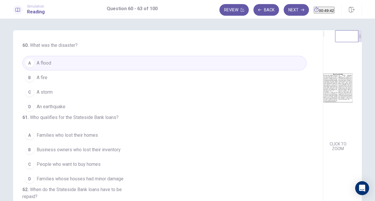
click at [80, 139] on span "Families who lost their homes" at bounding box center [67, 135] width 61 height 7
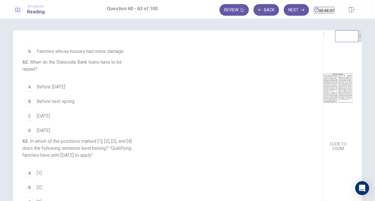
scroll to position [128, 0]
click at [50, 133] on span "[DATE]" at bounding box center [43, 129] width 13 height 7
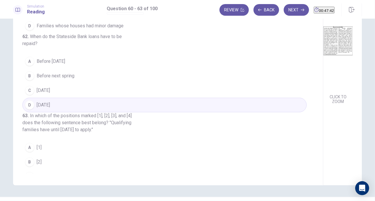
scroll to position [34, 0]
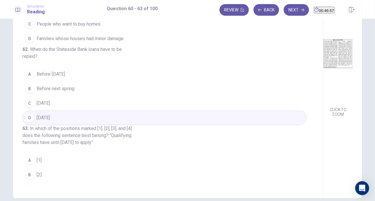
click at [335, 69] on div "CLICK TO ZOOM" at bounding box center [339, 61] width 30 height 116
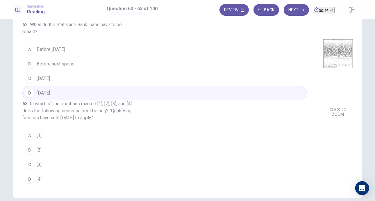
click at [38, 150] on span "[2]" at bounding box center [39, 150] width 5 height 7
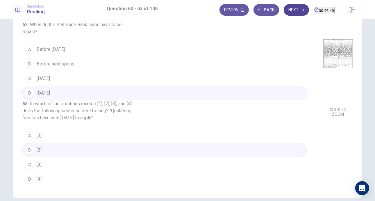
click at [284, 11] on button "Next" at bounding box center [296, 10] width 25 height 12
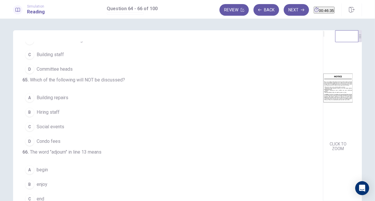
scroll to position [0, 0]
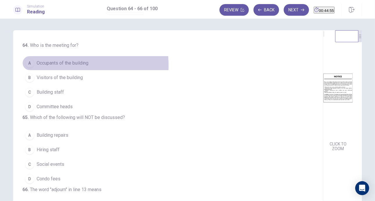
click at [58, 65] on span "Occupants of the building" at bounding box center [63, 63] width 52 height 7
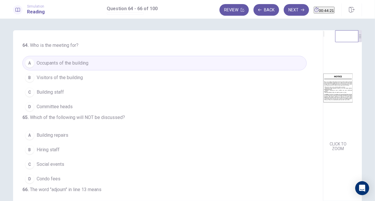
click at [54, 182] on span "Condo fees" at bounding box center [49, 178] width 24 height 7
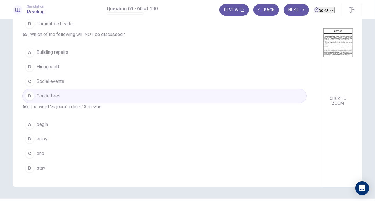
scroll to position [58, 0]
click at [42, 152] on span "end" at bounding box center [41, 153] width 8 height 7
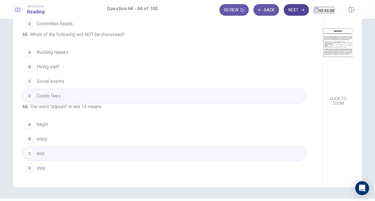
click at [287, 13] on button "Next" at bounding box center [296, 10] width 25 height 12
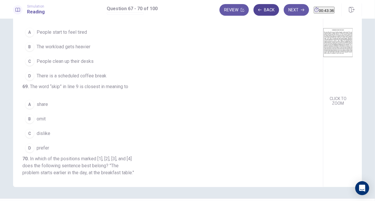
click at [256, 9] on button "Back" at bounding box center [267, 10] width 26 height 12
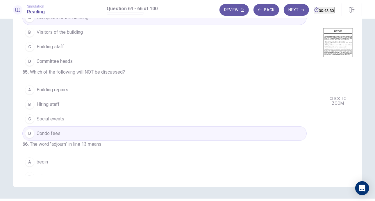
scroll to position [0, 0]
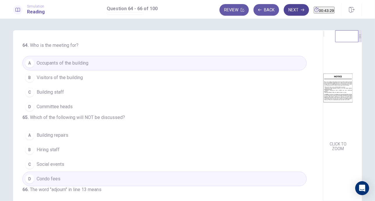
click at [284, 10] on button "Next" at bounding box center [296, 10] width 25 height 12
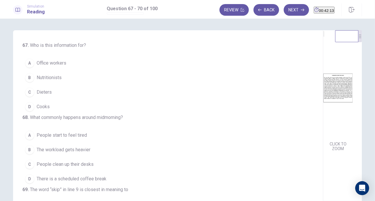
click at [57, 64] on span "Office workers" at bounding box center [52, 63] width 30 height 7
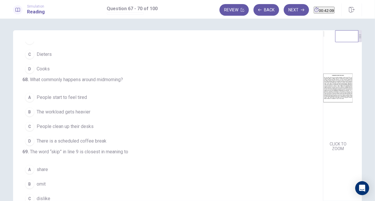
scroll to position [51, 0]
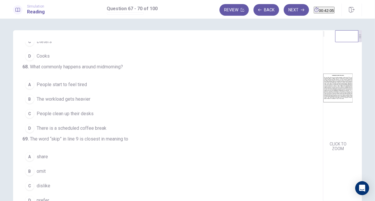
click at [83, 132] on span "There is a scheduled coffee break" at bounding box center [72, 128] width 70 height 7
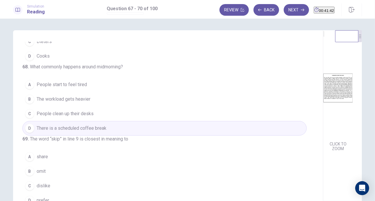
click at [96, 132] on button "D There is a scheduled coffee break" at bounding box center [164, 128] width 285 height 15
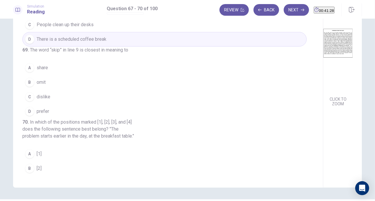
scroll to position [144, 0]
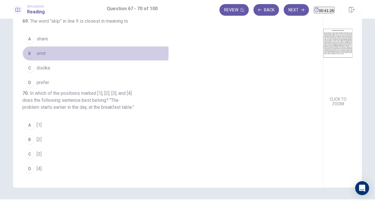
click at [39, 53] on span "omit" at bounding box center [41, 53] width 9 height 7
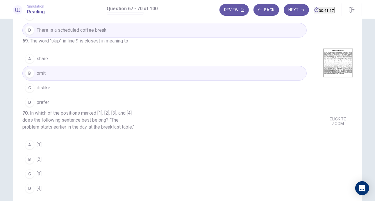
scroll to position [23, 0]
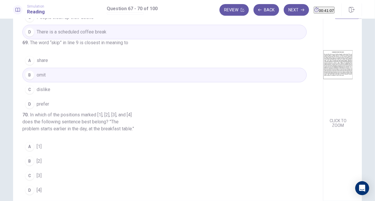
click at [37, 183] on button "C [3]" at bounding box center [164, 175] width 285 height 15
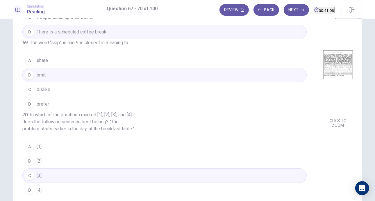
click at [40, 165] on span "[2]" at bounding box center [39, 161] width 5 height 7
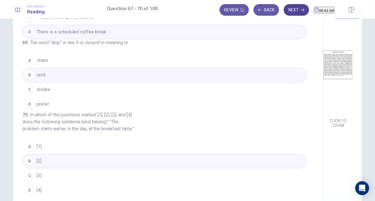
click at [289, 10] on button "Next" at bounding box center [296, 10] width 25 height 12
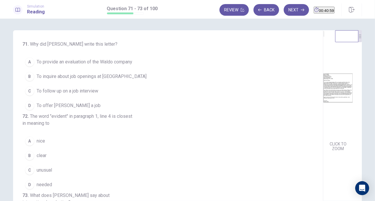
scroll to position [0, 0]
click at [77, 92] on span "To follow up on a job interview" at bounding box center [68, 92] width 62 height 7
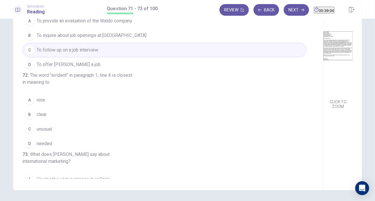
scroll to position [53, 0]
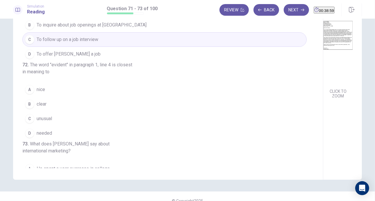
click at [44, 97] on button "A nice" at bounding box center [164, 89] width 285 height 15
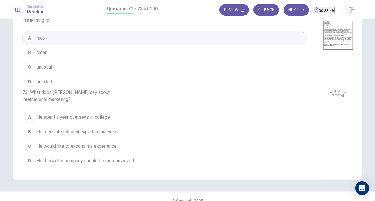
scroll to position [72, 0]
click at [99, 145] on span "He would like to expand his experience" at bounding box center [77, 146] width 80 height 7
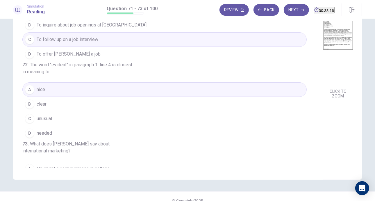
scroll to position [0, 0]
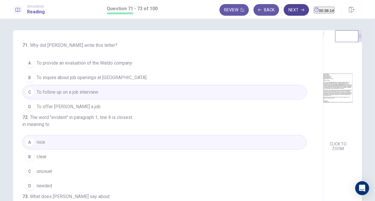
click at [291, 7] on button "Next" at bounding box center [296, 10] width 25 height 12
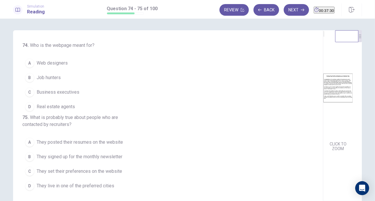
click at [54, 81] on button "B Job hunters" at bounding box center [164, 77] width 285 height 15
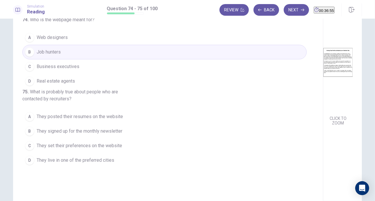
scroll to position [39, 0]
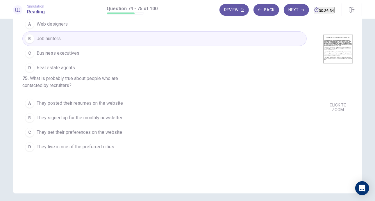
click at [52, 111] on button "A They posted their resumes on the website" at bounding box center [164, 103] width 285 height 15
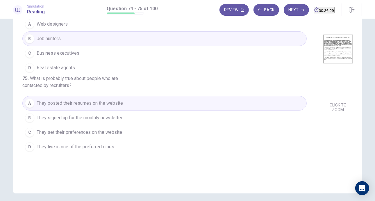
scroll to position [0, 0]
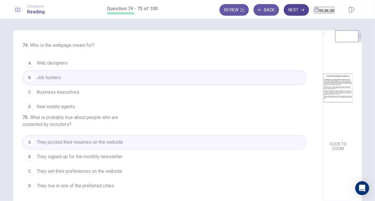
click at [289, 11] on button "Next" at bounding box center [296, 10] width 25 height 12
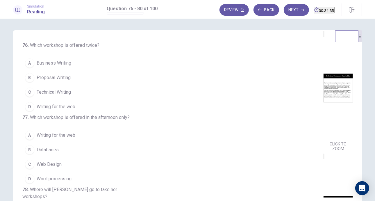
click at [54, 63] on span "Business Writing" at bounding box center [54, 63] width 35 height 7
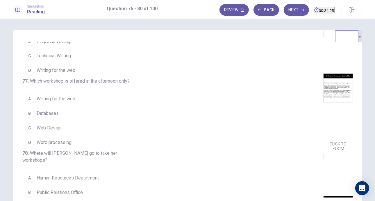
scroll to position [24, 0]
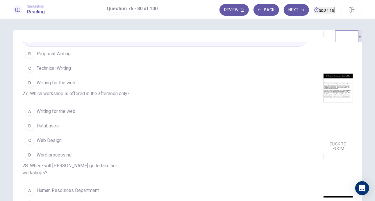
click at [59, 159] on span "Word processing" at bounding box center [54, 155] width 35 height 7
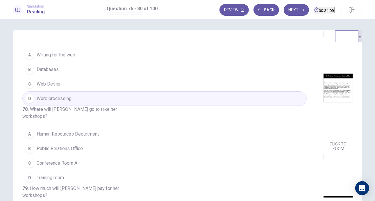
scroll to position [105, 0]
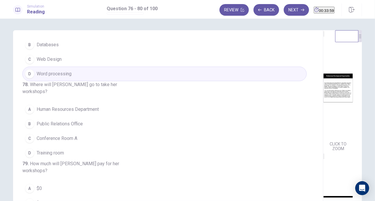
click at [89, 113] on span "Human Resources Department" at bounding box center [68, 109] width 62 height 7
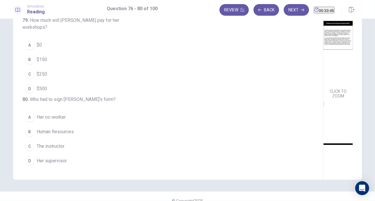
scroll to position [216, 0]
click at [39, 43] on span "$0" at bounding box center [39, 45] width 5 height 7
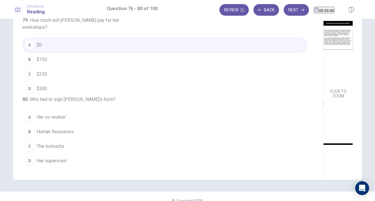
scroll to position [223, 0]
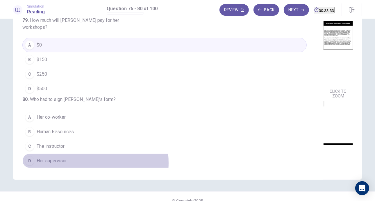
click at [58, 163] on span "Her supervisor" at bounding box center [52, 160] width 30 height 7
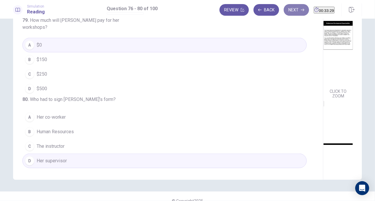
click at [287, 14] on button "Next" at bounding box center [296, 10] width 25 height 12
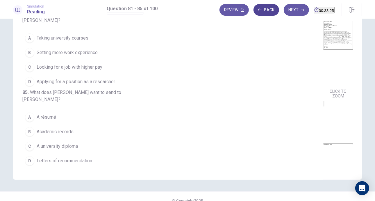
click at [254, 9] on button "Back" at bounding box center [267, 10] width 26 height 12
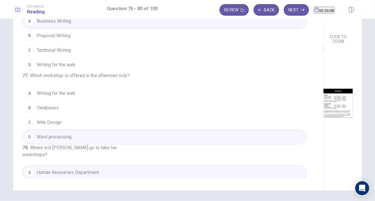
scroll to position [43, 0]
click at [68, 49] on span "Technical Writing" at bounding box center [54, 49] width 34 height 7
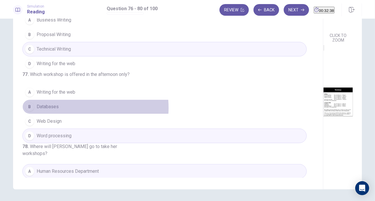
click at [63, 114] on button "B Databases" at bounding box center [164, 107] width 285 height 15
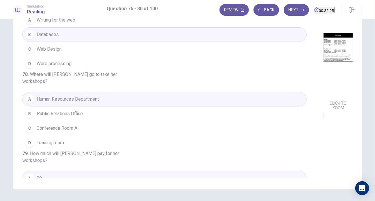
scroll to position [122, 0]
click at [80, 136] on button "C Conference Room A" at bounding box center [164, 128] width 285 height 15
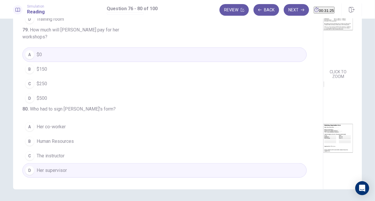
scroll to position [150, 0]
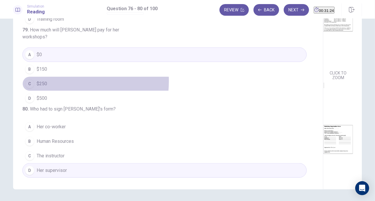
click at [59, 77] on button "C $250" at bounding box center [164, 84] width 285 height 15
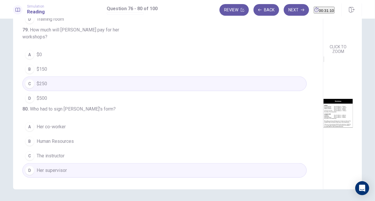
scroll to position [6, 0]
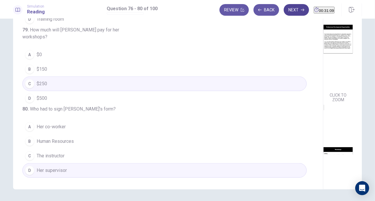
click at [286, 10] on button "Next" at bounding box center [296, 10] width 25 height 12
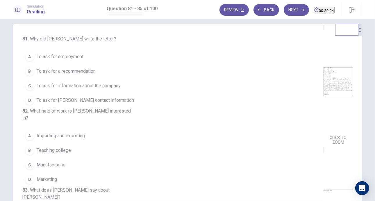
scroll to position [0, 0]
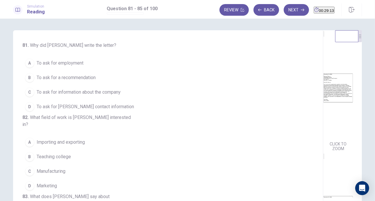
click at [94, 62] on button "A To ask for employment" at bounding box center [164, 63] width 285 height 15
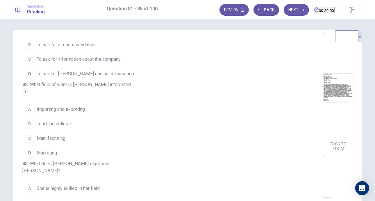
scroll to position [46, 0]
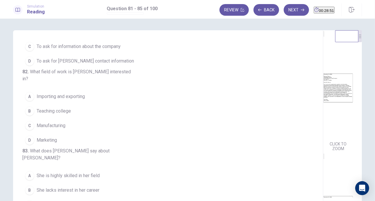
click at [62, 146] on button "D Marketing" at bounding box center [164, 140] width 285 height 15
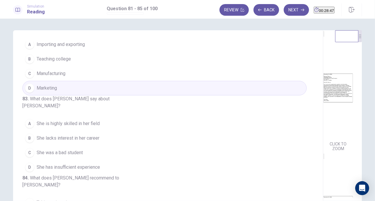
scroll to position [122, 0]
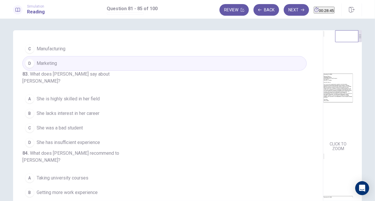
click at [76, 146] on span "She has insufficient experience" at bounding box center [68, 142] width 63 height 7
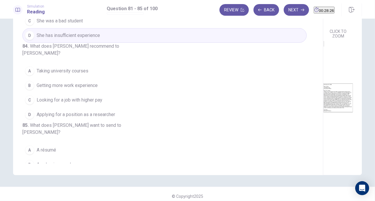
scroll to position [56, 0]
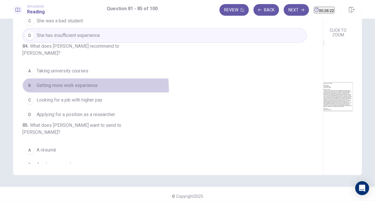
click at [80, 93] on button "B Getting more work experience" at bounding box center [164, 85] width 285 height 15
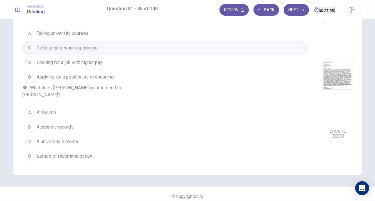
scroll to position [87, 0]
click at [50, 116] on span "A résumé" at bounding box center [46, 112] width 19 height 7
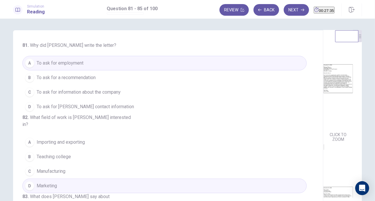
scroll to position [0, 0]
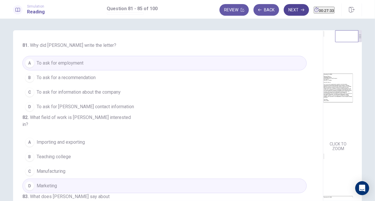
click at [286, 8] on button "Next" at bounding box center [296, 10] width 25 height 12
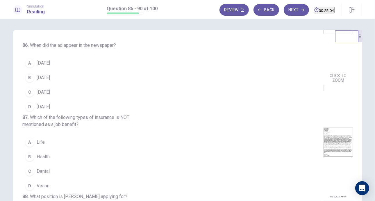
scroll to position [71, 0]
click at [47, 64] on span "[DATE]" at bounding box center [43, 63] width 13 height 7
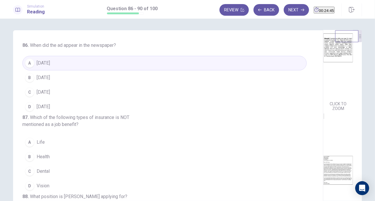
scroll to position [47, 0]
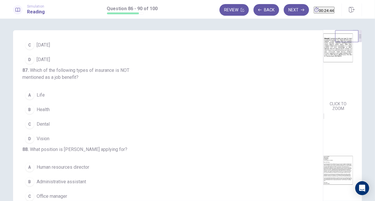
click at [37, 99] on span "Life" at bounding box center [41, 95] width 8 height 7
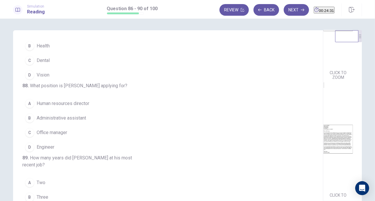
scroll to position [128, 0]
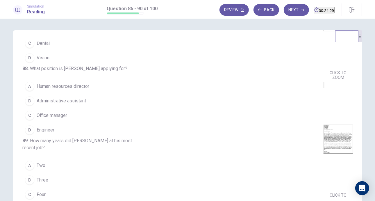
click at [54, 119] on span "Office manager" at bounding box center [52, 115] width 31 height 7
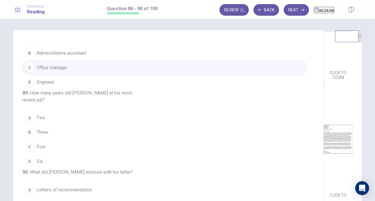
scroll to position [214, 0]
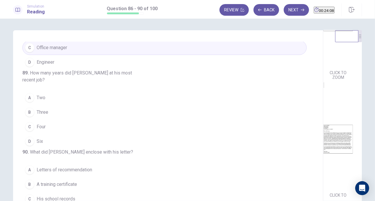
click at [38, 145] on span "Six" at bounding box center [40, 141] width 6 height 7
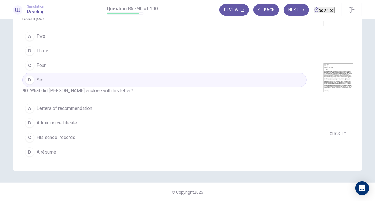
scroll to position [237, 0]
click at [69, 109] on span "Letters of recommendation" at bounding box center [65, 108] width 56 height 7
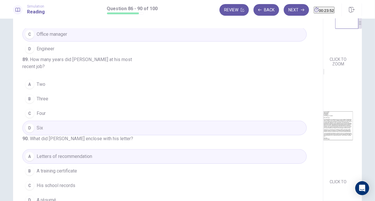
scroll to position [0, 0]
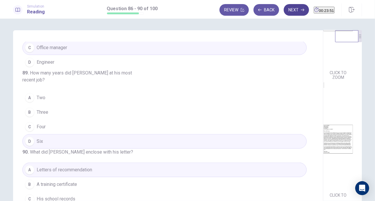
click at [284, 10] on button "Next" at bounding box center [296, 10] width 25 height 12
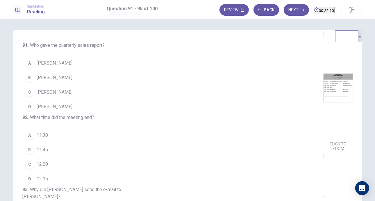
click at [71, 76] on span "[PERSON_NAME]" at bounding box center [55, 77] width 36 height 7
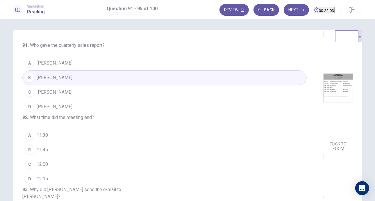
click at [41, 168] on span "12:00" at bounding box center [42, 164] width 11 height 7
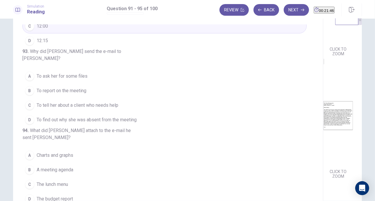
scroll to position [7, 0]
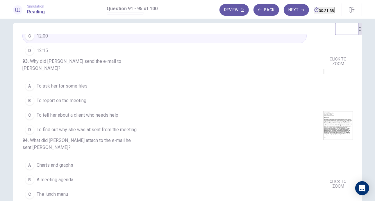
click at [57, 104] on span "To report on the meeting" at bounding box center [62, 100] width 50 height 7
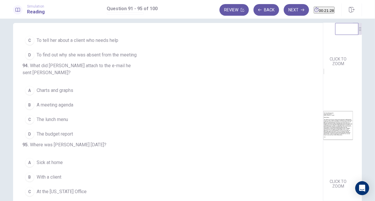
scroll to position [212, 0]
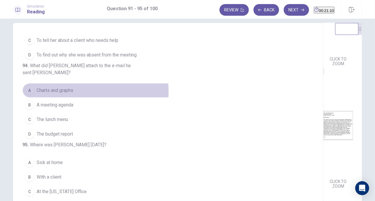
click at [66, 92] on span "Charts and graphs" at bounding box center [55, 90] width 37 height 7
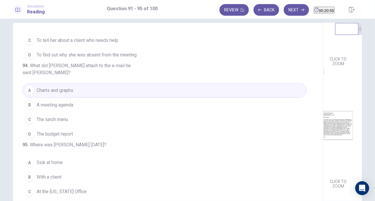
click at [324, 139] on img at bounding box center [339, 126] width 30 height 102
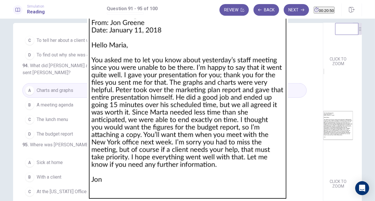
click at [68, 66] on img at bounding box center [187, 100] width 375 height 201
click at [283, 141] on img at bounding box center [187, 100] width 375 height 201
click at [369, 201] on div at bounding box center [187, 201] width 375 height 0
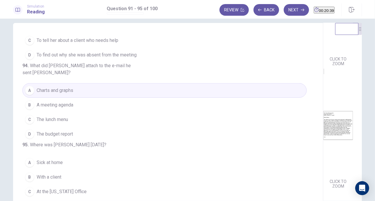
scroll to position [223, 0]
drag, startPoint x: 372, startPoint y: 141, endPoint x: 372, endPoint y: 110, distance: 31.7
click at [372, 110] on div "91 . Who gave the quarterly sales report? A [PERSON_NAME] B [PERSON_NAME] C [PE…" at bounding box center [187, 110] width 375 height 182
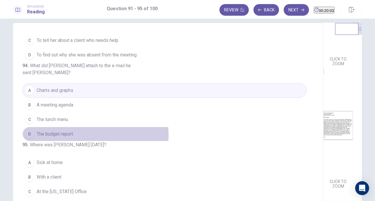
click at [68, 131] on span "The budget report" at bounding box center [55, 134] width 36 height 7
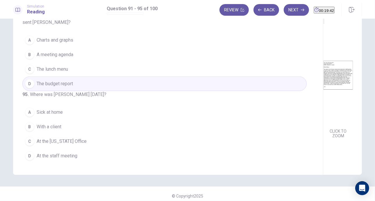
scroll to position [58, 0]
click at [64, 143] on span "At the [US_STATE] Office" at bounding box center [62, 141] width 50 height 7
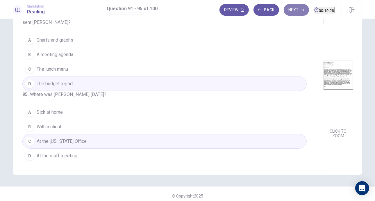
click at [289, 10] on button "Next" at bounding box center [296, 10] width 25 height 12
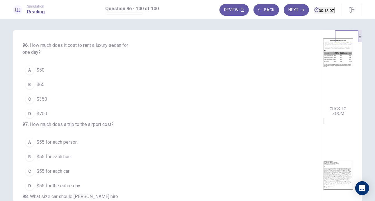
scroll to position [34, 0]
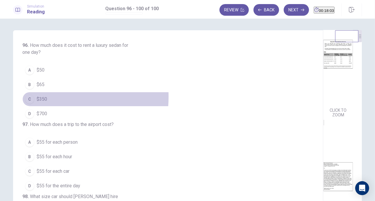
click at [42, 96] on span "$350" at bounding box center [42, 99] width 10 height 7
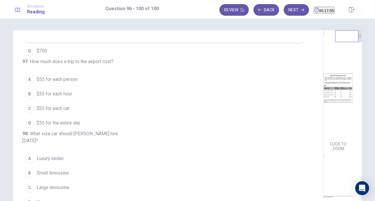
scroll to position [65, 0]
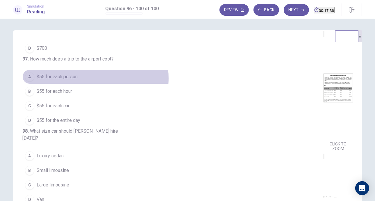
click at [70, 80] on span "$55 for each person" at bounding box center [57, 76] width 41 height 7
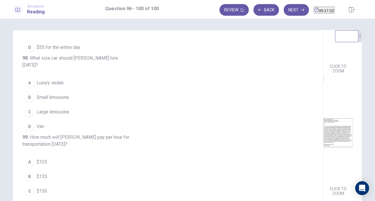
scroll to position [139, 0]
click at [324, 148] on img at bounding box center [339, 133] width 30 height 102
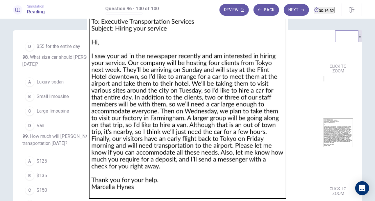
click at [235, 148] on img at bounding box center [187, 100] width 375 height 201
click at [368, 201] on div at bounding box center [187, 201] width 375 height 0
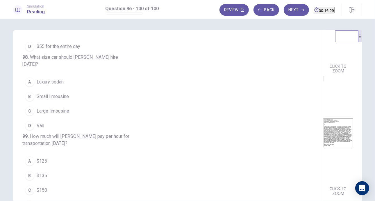
click at [54, 86] on span "Luxury sedan" at bounding box center [50, 82] width 27 height 7
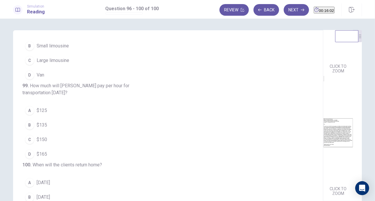
scroll to position [237, 0]
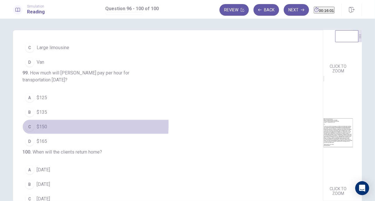
click at [40, 123] on span "$150" at bounding box center [42, 126] width 10 height 7
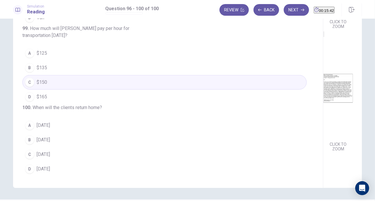
scroll to position [53, 0]
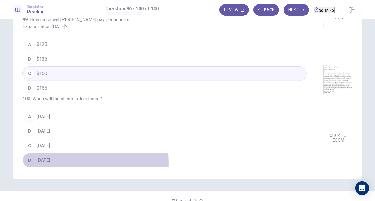
click at [43, 163] on span "[DATE]" at bounding box center [43, 160] width 13 height 7
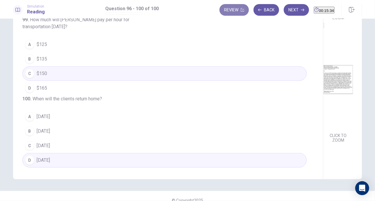
click at [222, 9] on button "Review" at bounding box center [234, 10] width 29 height 12
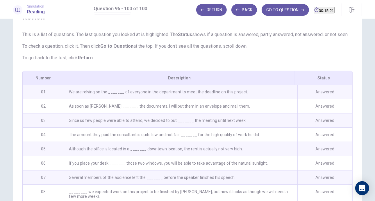
scroll to position [22, 0]
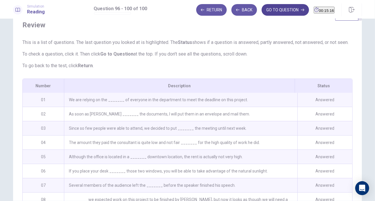
click at [265, 12] on button "GO TO QUESTION" at bounding box center [285, 10] width 47 height 12
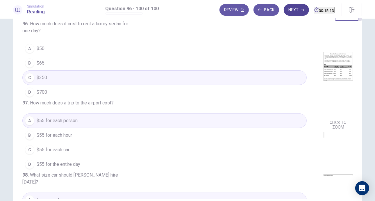
click at [284, 11] on button "Next" at bounding box center [296, 10] width 25 height 12
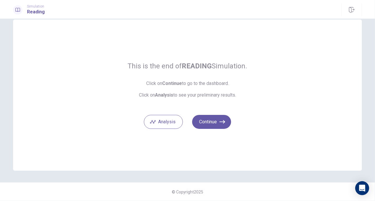
scroll to position [10, 0]
click at [204, 121] on button "Continue" at bounding box center [211, 122] width 39 height 14
